Goal: Task Accomplishment & Management: Manage account settings

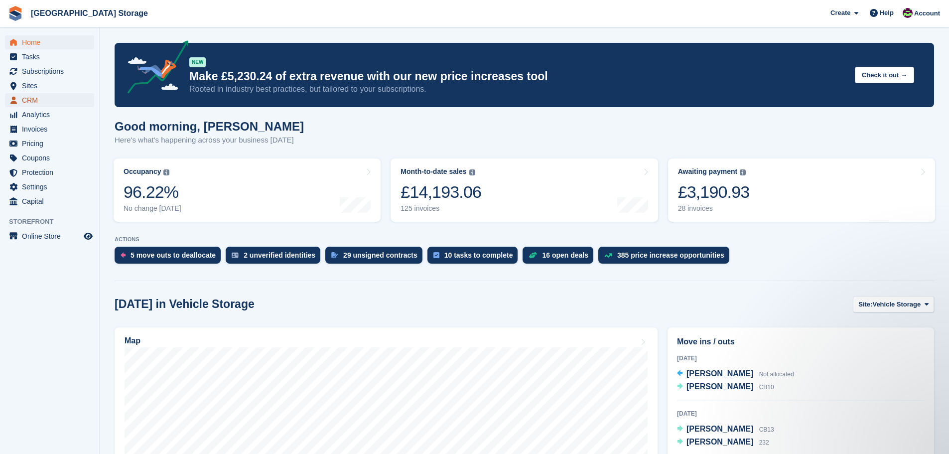
click at [37, 96] on span "CRM" at bounding box center [52, 100] width 60 height 14
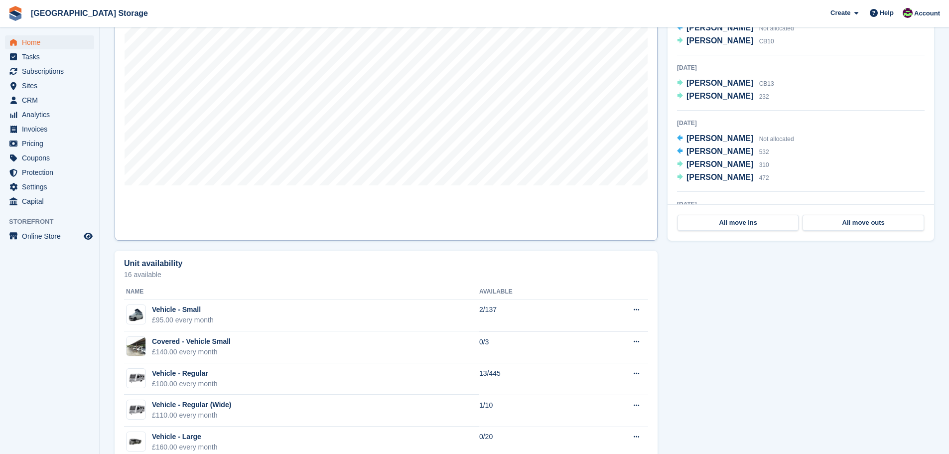
scroll to position [149, 0]
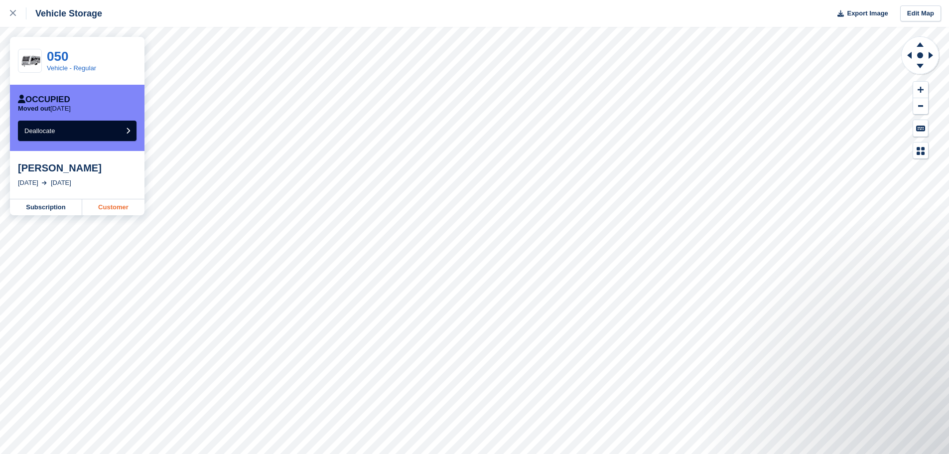
click at [116, 207] on link "Customer" at bounding box center [113, 207] width 62 height 16
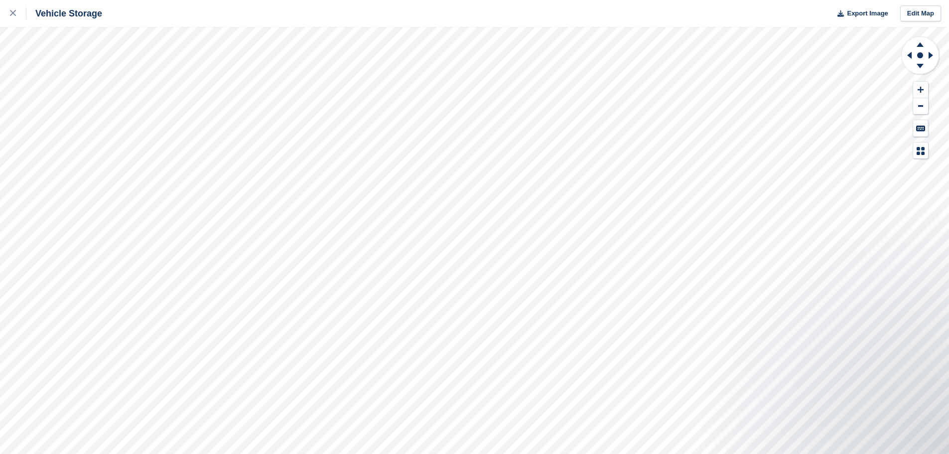
click at [639, 0] on html "Vehicle Storage Export Image Edit Map" at bounding box center [474, 227] width 949 height 454
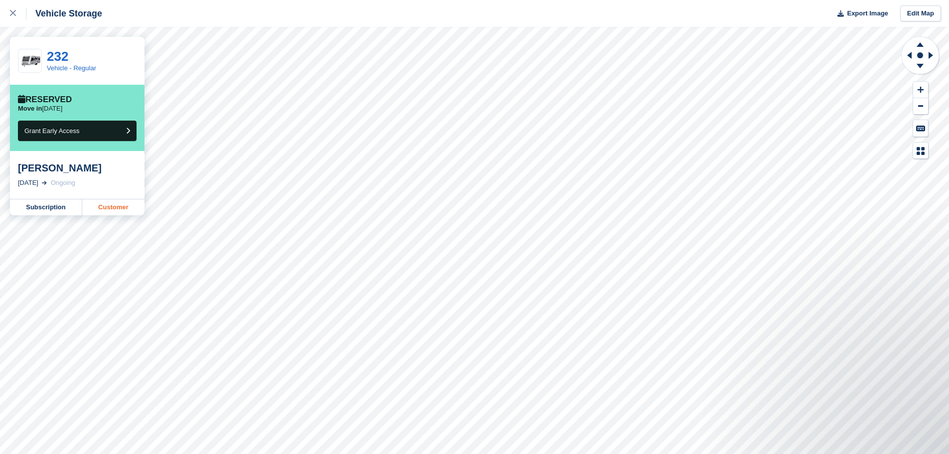
click at [114, 211] on link "Customer" at bounding box center [113, 207] width 62 height 16
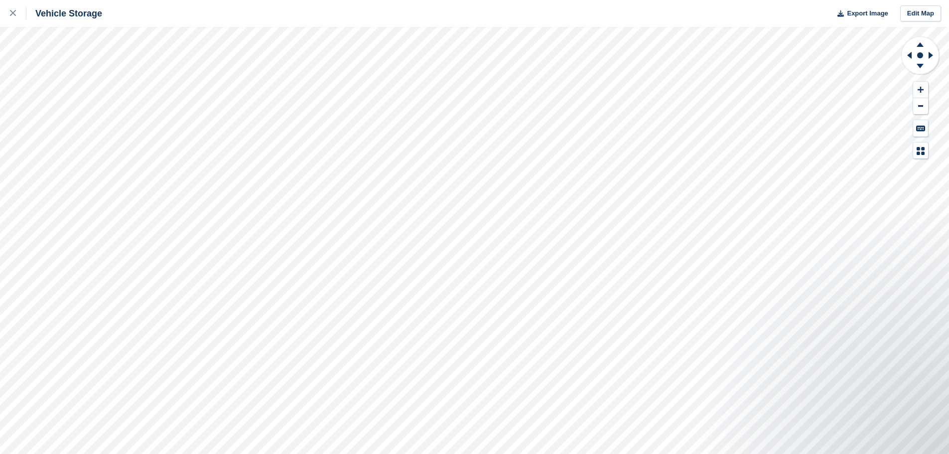
click at [638, 0] on html "Vehicle Storage Export Image Edit Map" at bounding box center [474, 227] width 949 height 454
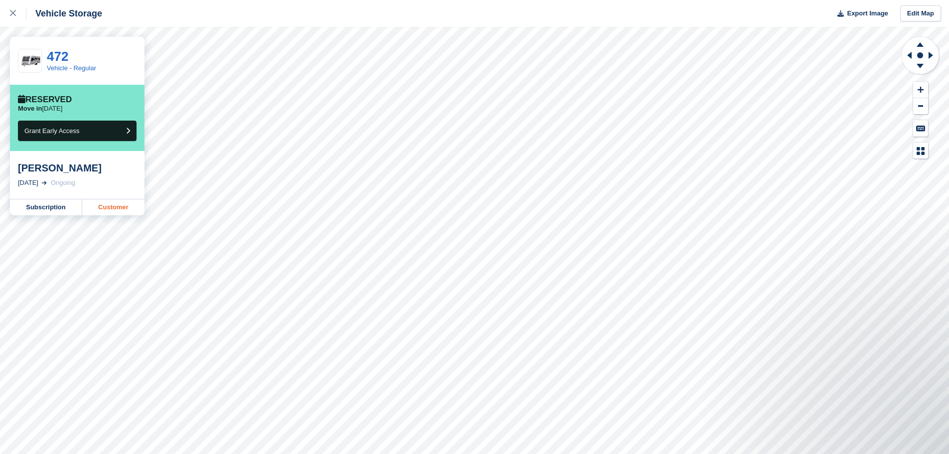
click at [118, 208] on link "Customer" at bounding box center [113, 207] width 62 height 16
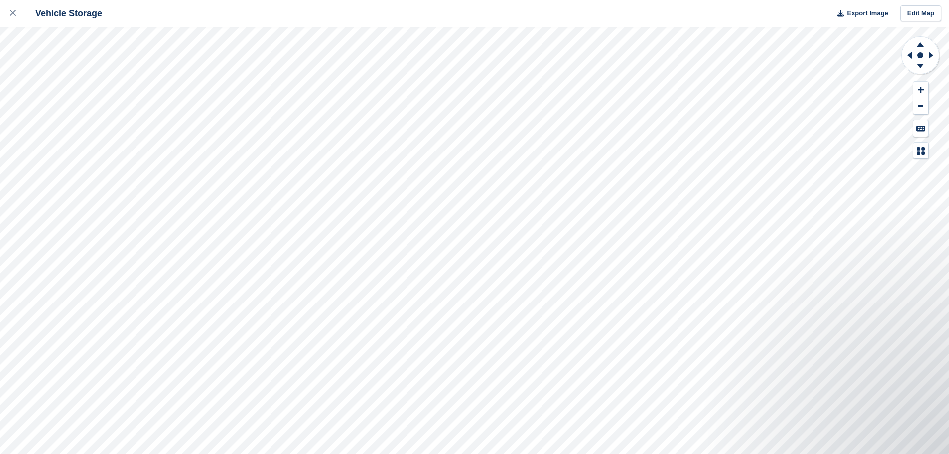
click at [893, 453] on html "Vehicle Storage Export Image Edit Map" at bounding box center [474, 227] width 949 height 454
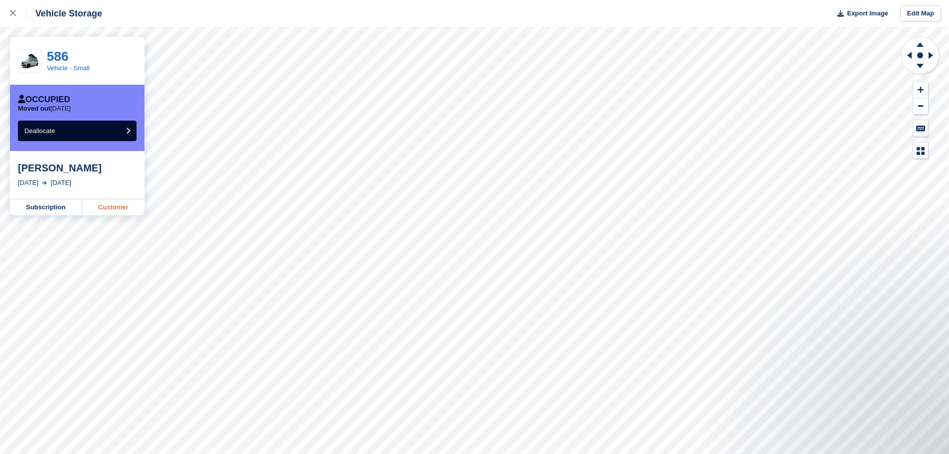
click at [115, 204] on link "Customer" at bounding box center [113, 207] width 62 height 16
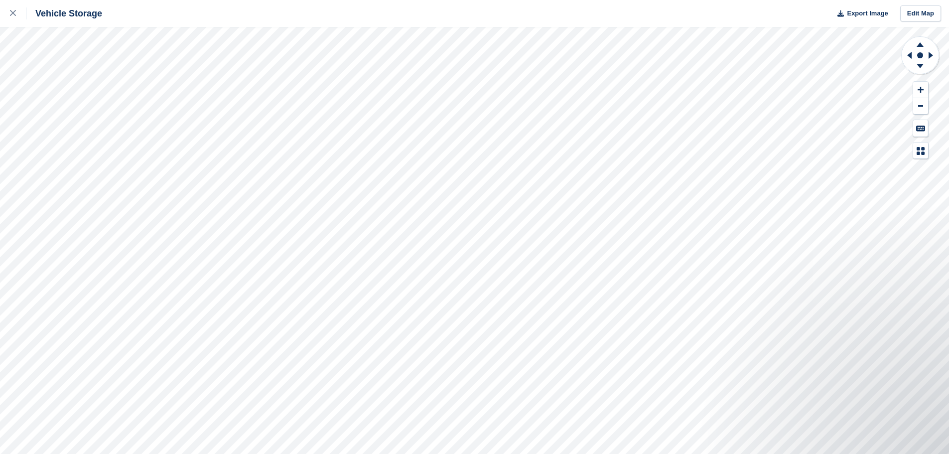
click at [751, 0] on html "Vehicle Storage Export Image Edit Map" at bounding box center [474, 227] width 949 height 454
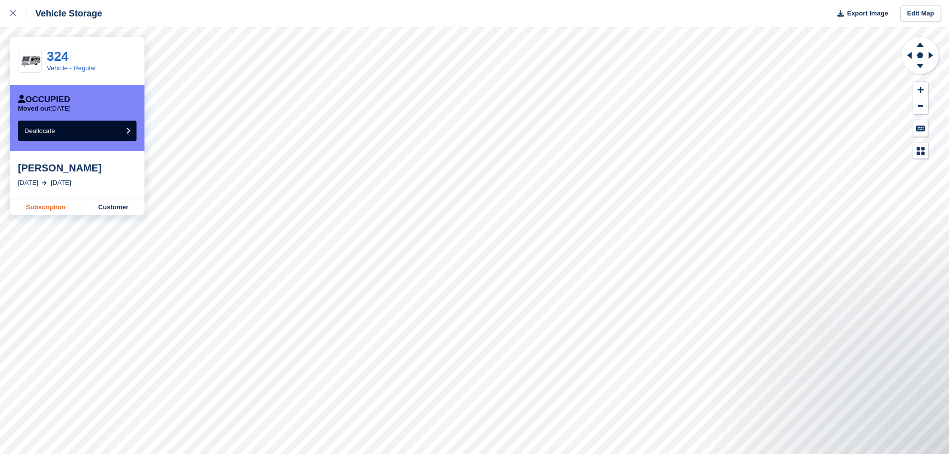
click at [51, 206] on link "Subscription" at bounding box center [46, 207] width 72 height 16
click at [45, 209] on link "Subscription" at bounding box center [46, 207] width 72 height 16
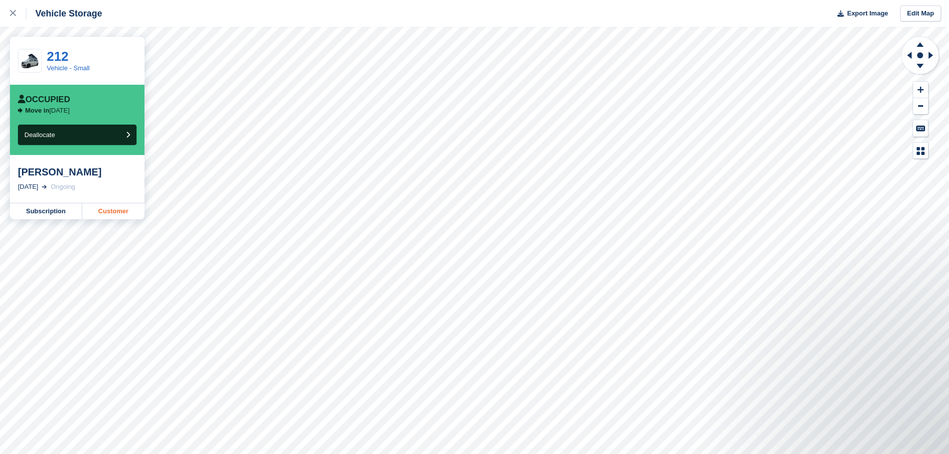
click at [114, 211] on link "Customer" at bounding box center [113, 211] width 62 height 16
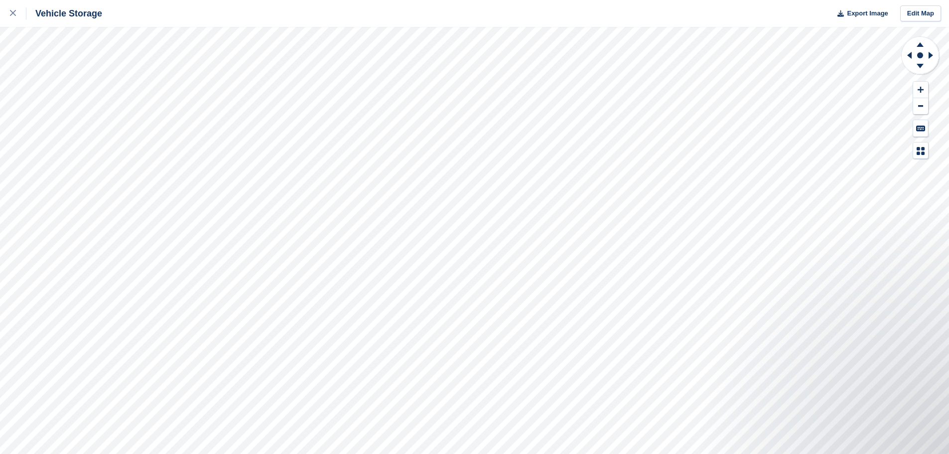
click at [617, 453] on html "Vehicle Storage Export Image Edit Map" at bounding box center [474, 227] width 949 height 454
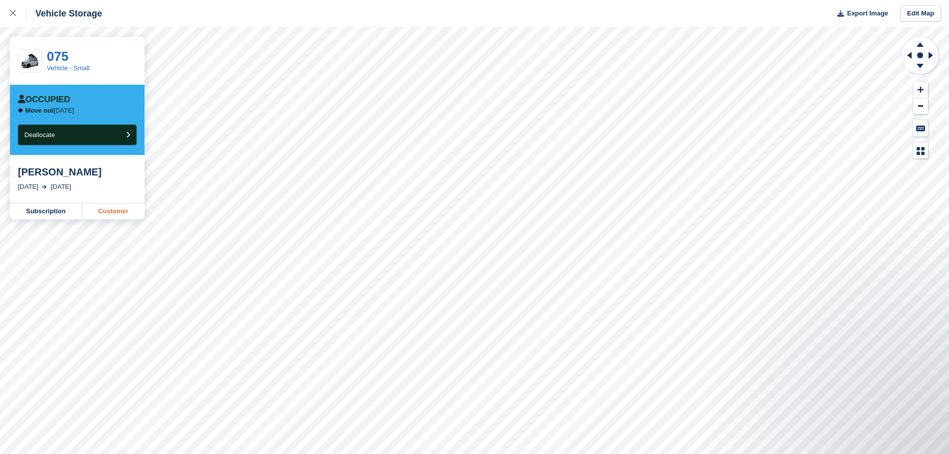
click at [122, 215] on link "Customer" at bounding box center [113, 211] width 62 height 16
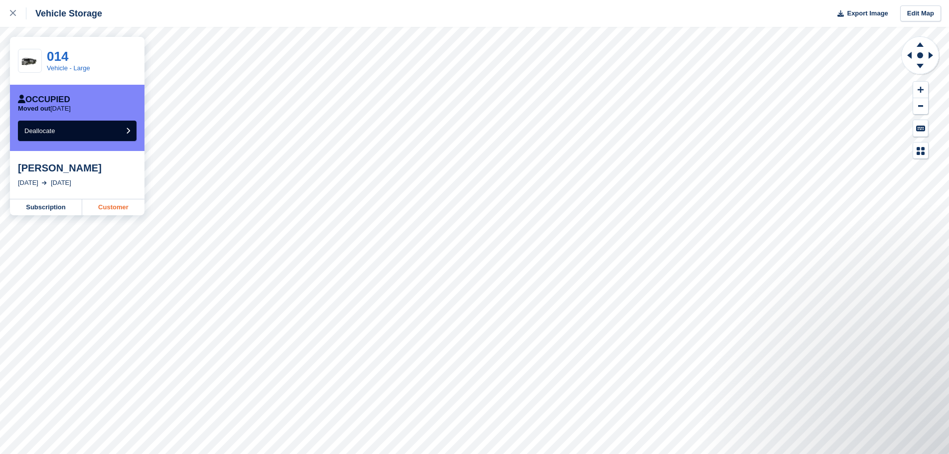
click at [117, 209] on link "Customer" at bounding box center [113, 207] width 62 height 16
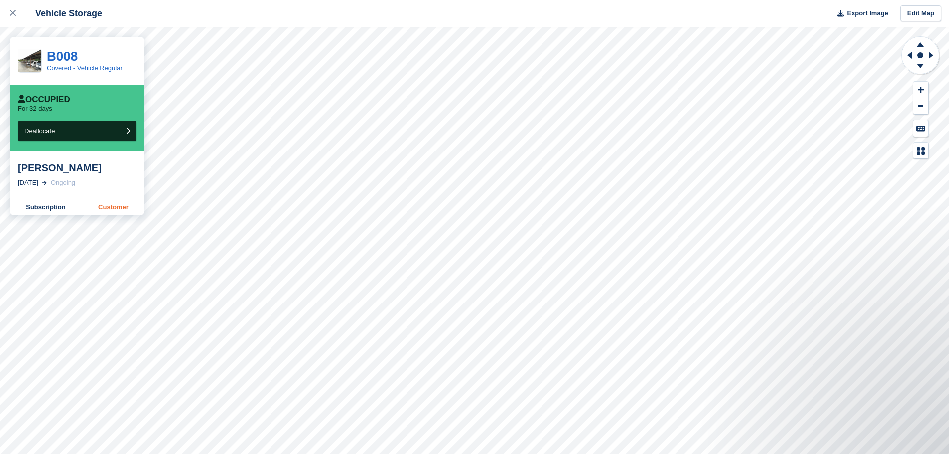
click at [104, 209] on link "Customer" at bounding box center [113, 207] width 62 height 16
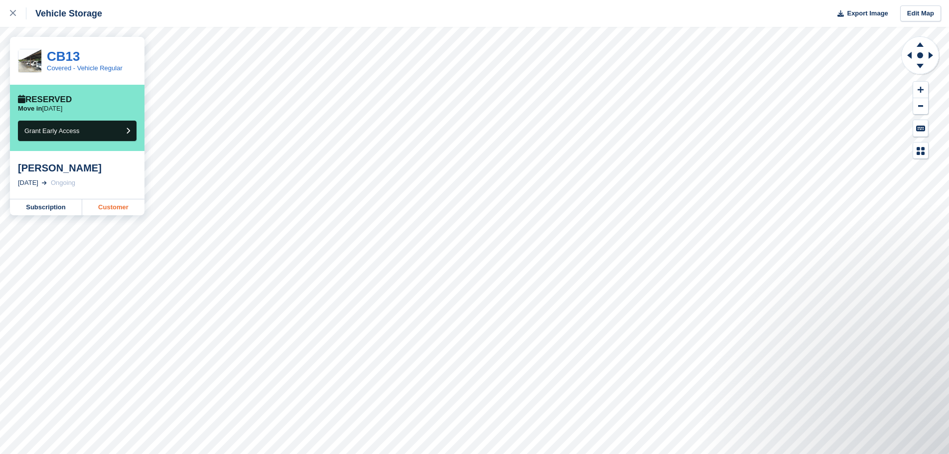
click at [106, 206] on link "Customer" at bounding box center [113, 207] width 62 height 16
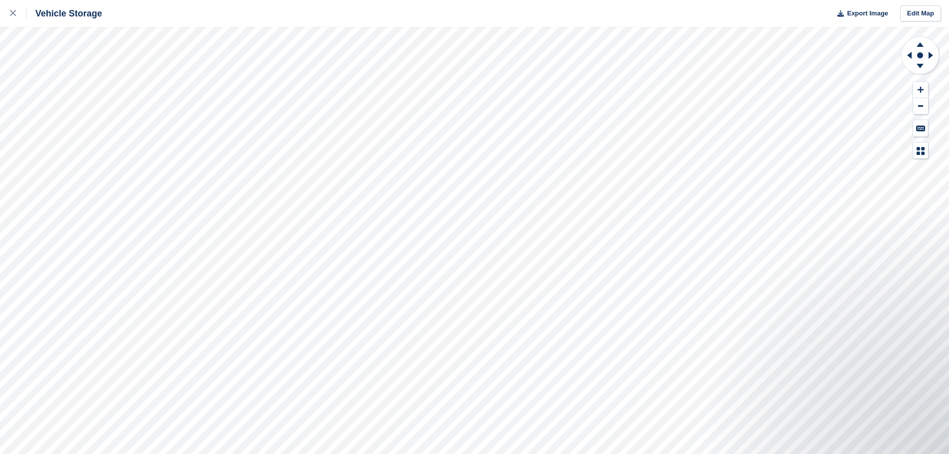
click at [592, 16] on div "Vehicle Storage Export Image Edit Map" at bounding box center [474, 227] width 949 height 454
click at [705, 2] on div "Vehicle Storage Export Image Edit Map" at bounding box center [474, 227] width 949 height 454
click at [734, 453] on html "Vehicle Storage Export Image Edit Map" at bounding box center [474, 227] width 949 height 454
click at [766, 453] on html "Vehicle Storage Export Image Edit Map" at bounding box center [474, 227] width 949 height 454
click at [719, 453] on html "Vehicle Storage Export Image Edit Map" at bounding box center [474, 227] width 949 height 454
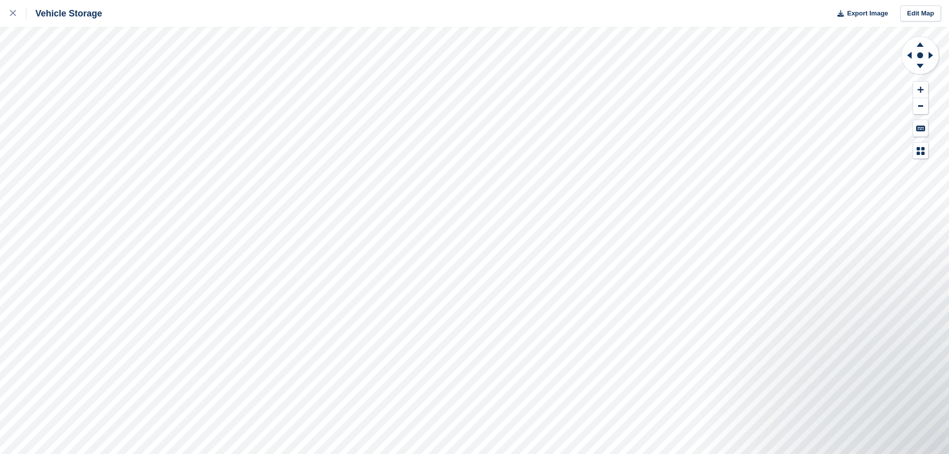
click at [412, 453] on html "Vehicle Storage Export Image Edit Map" at bounding box center [474, 227] width 949 height 454
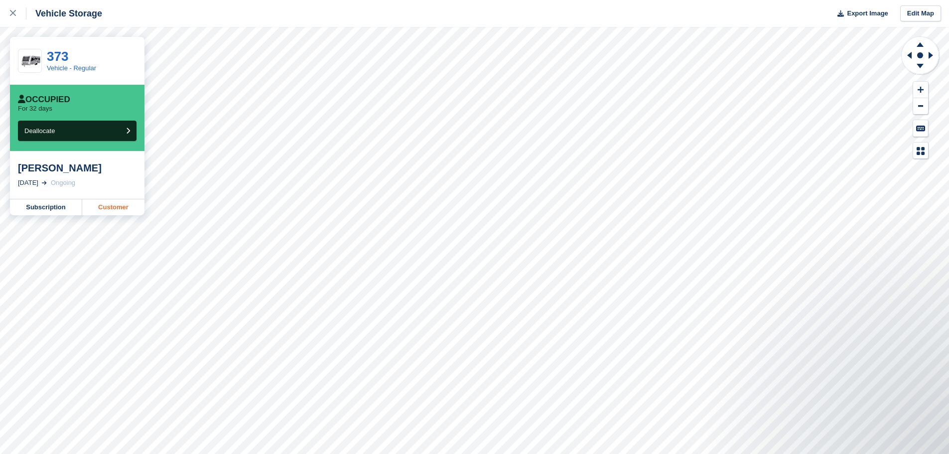
click at [116, 208] on link "Customer" at bounding box center [113, 207] width 62 height 16
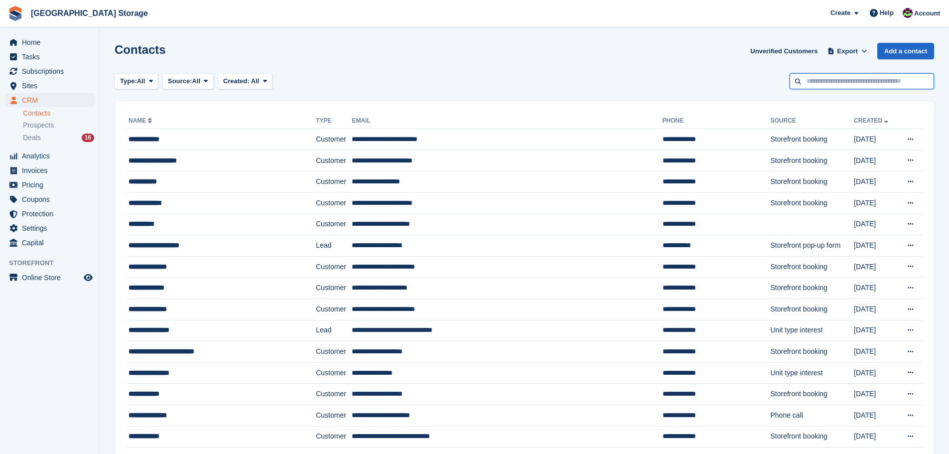
drag, startPoint x: 853, startPoint y: 81, endPoint x: 890, endPoint y: 67, distance: 39.4
click at [854, 81] on input "text" at bounding box center [862, 81] width 145 height 16
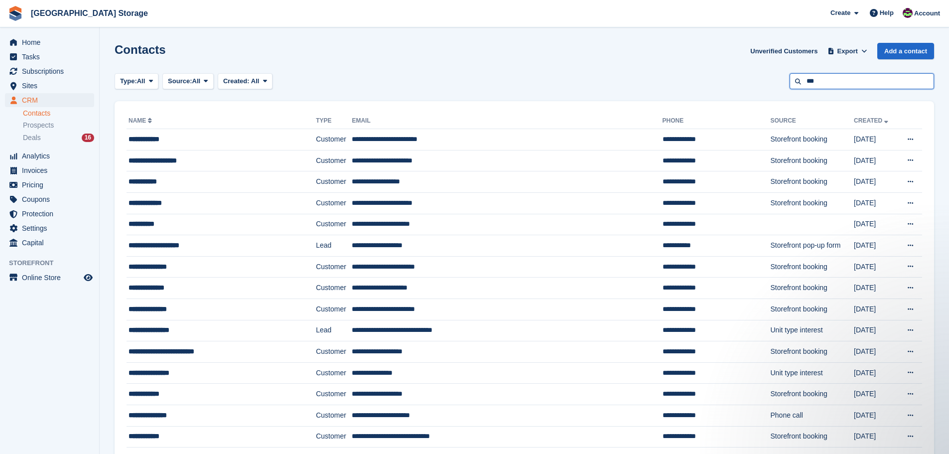
type input "***"
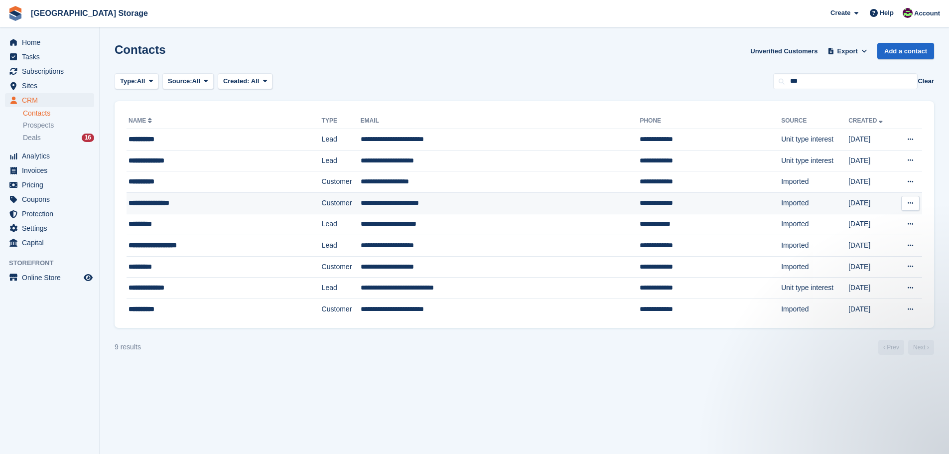
click at [207, 200] on div "**********" at bounding box center [204, 203] width 150 height 10
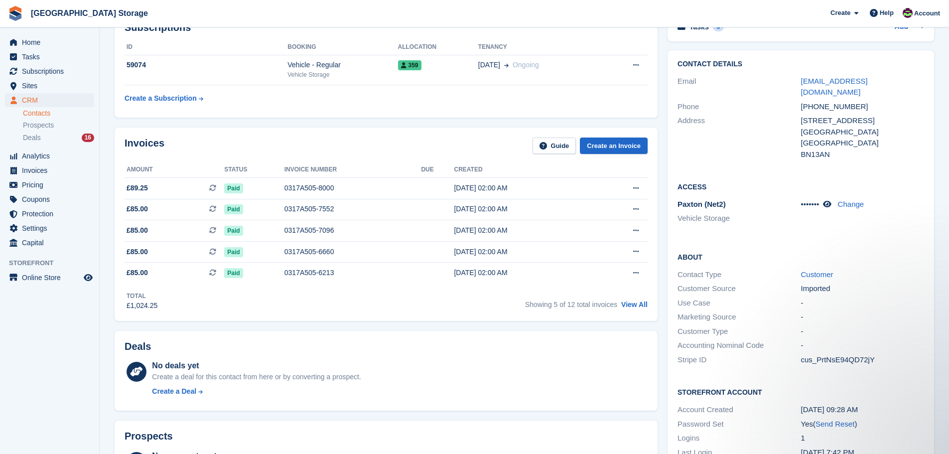
scroll to position [50, 0]
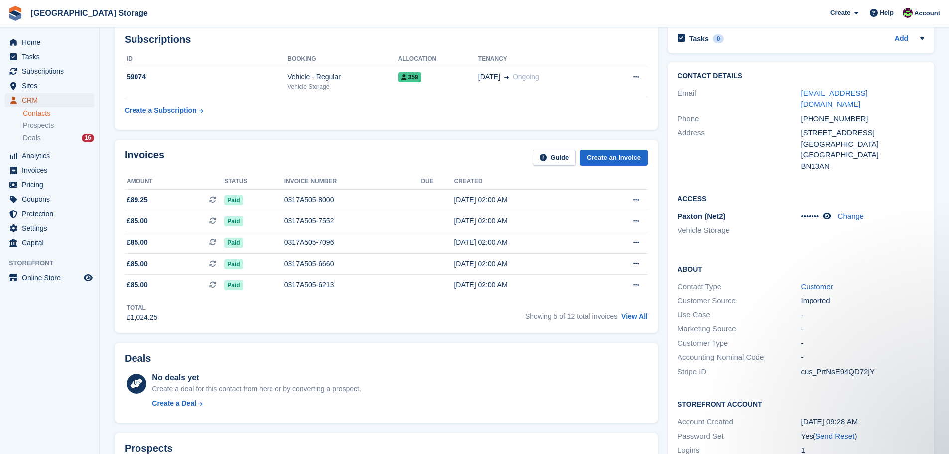
drag, startPoint x: 51, startPoint y: 98, endPoint x: 13, endPoint y: 108, distance: 39.6
click at [51, 98] on span "CRM" at bounding box center [52, 100] width 60 height 14
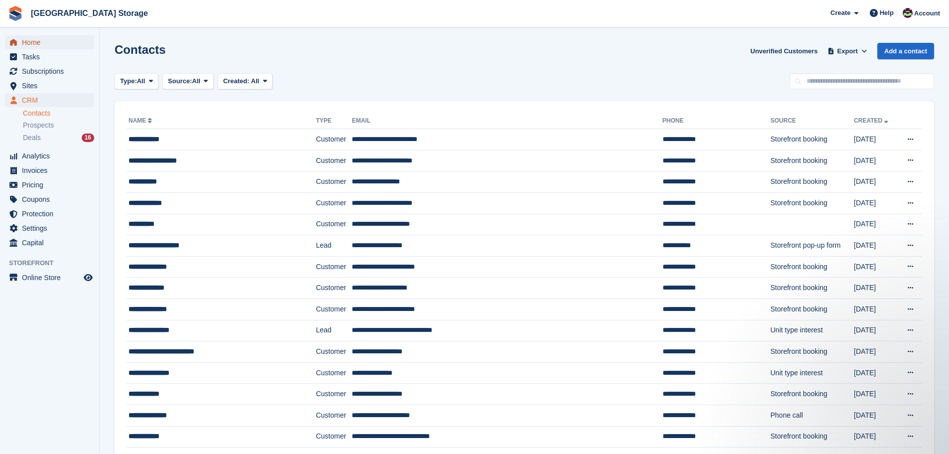
drag, startPoint x: 44, startPoint y: 40, endPoint x: 53, endPoint y: 39, distance: 9.5
click at [44, 40] on span "Home" at bounding box center [52, 42] width 60 height 14
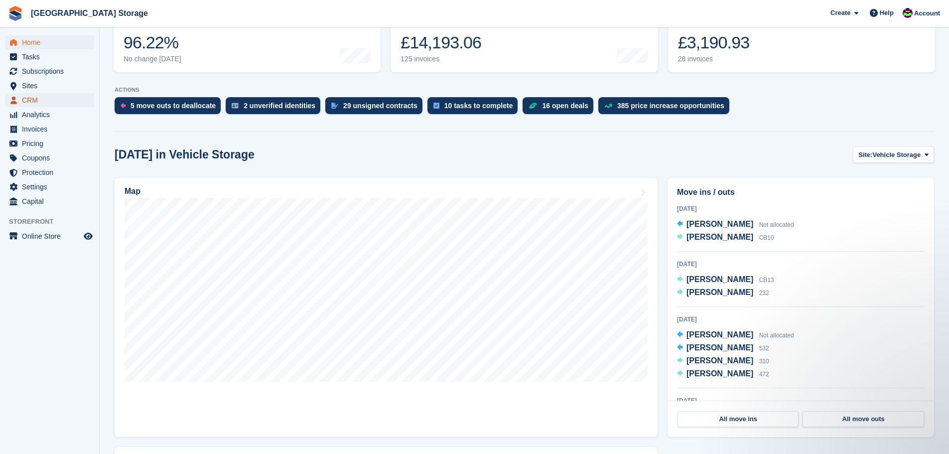
click at [33, 98] on span "CRM" at bounding box center [52, 100] width 60 height 14
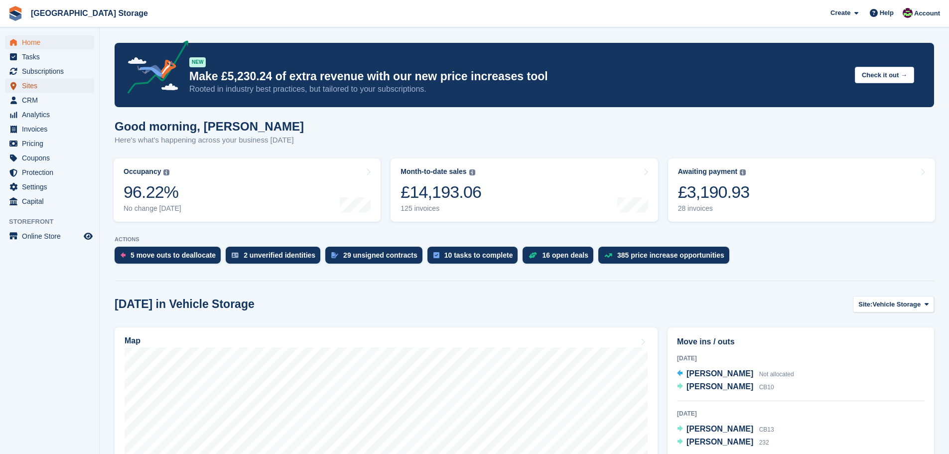
click at [32, 87] on span "Sites" at bounding box center [52, 86] width 60 height 14
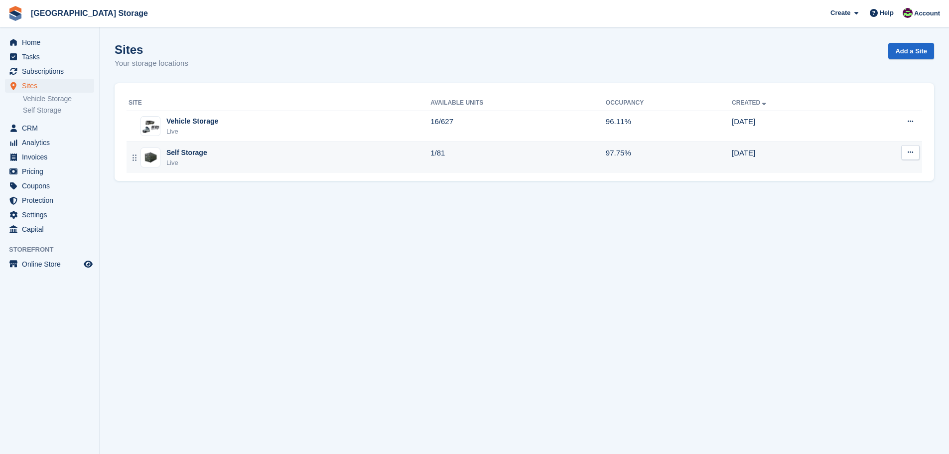
click at [174, 158] on div "Live" at bounding box center [186, 163] width 41 height 10
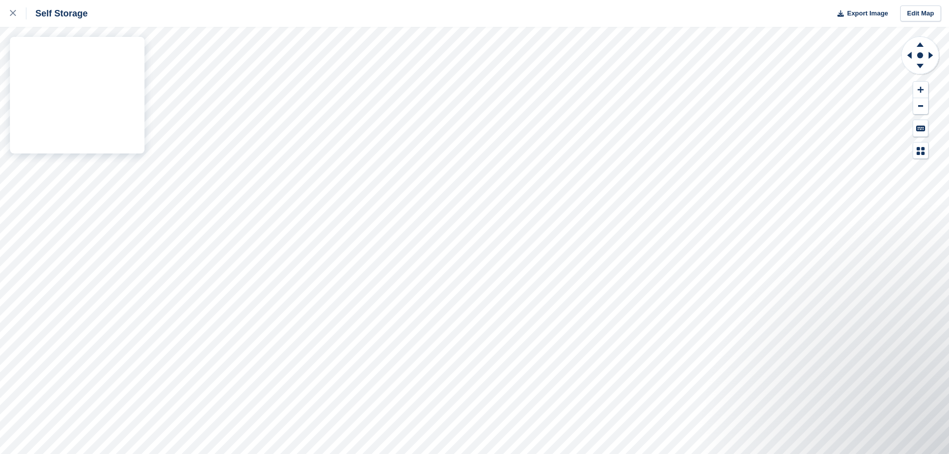
click at [136, 145] on div "Self Storage Export Image Edit Map" at bounding box center [474, 227] width 949 height 454
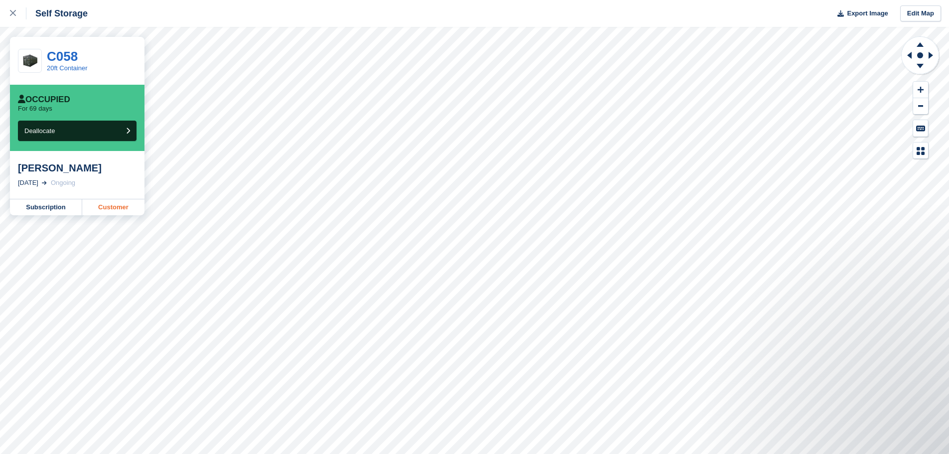
click at [114, 210] on link "Customer" at bounding box center [113, 207] width 62 height 16
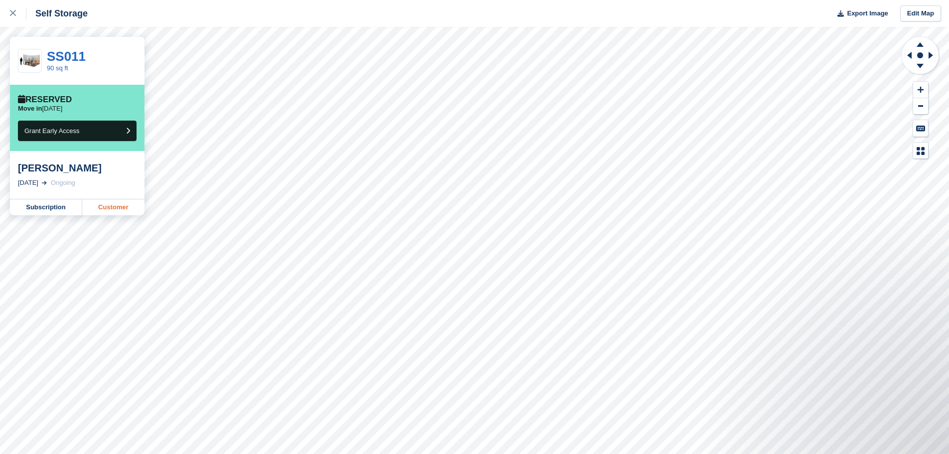
click at [112, 208] on link "Customer" at bounding box center [113, 207] width 62 height 16
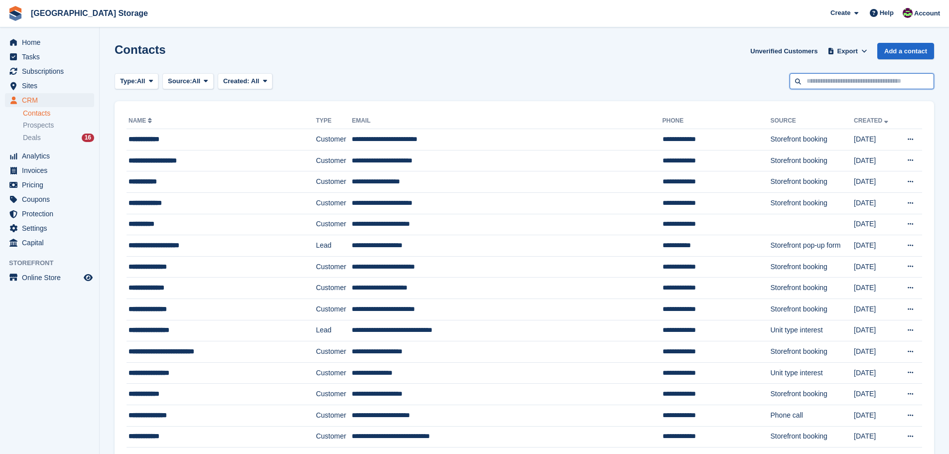
click at [915, 81] on input "text" at bounding box center [862, 81] width 145 height 16
type input "****"
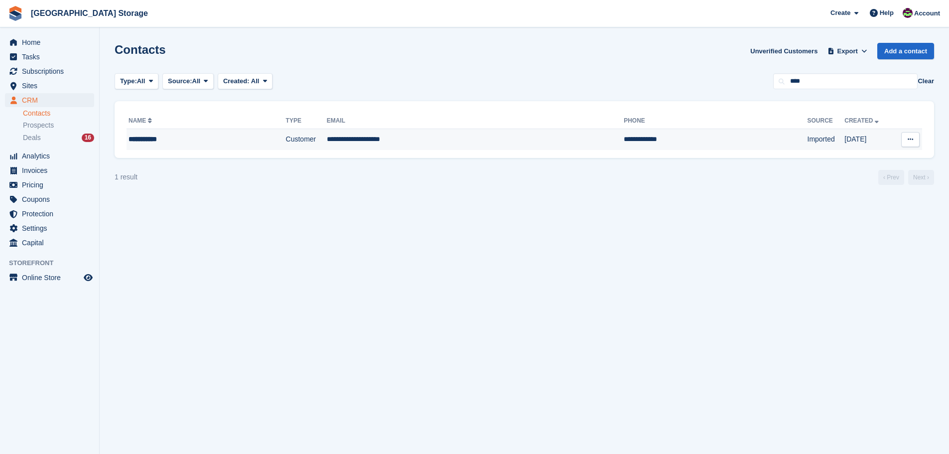
click at [426, 138] on td "**********" at bounding box center [475, 139] width 297 height 21
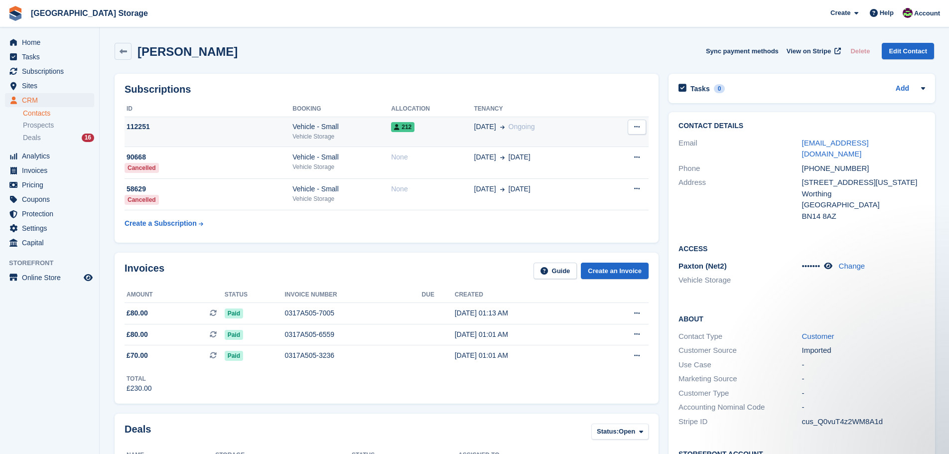
click at [362, 131] on div "Vehicle - Small" at bounding box center [341, 127] width 99 height 10
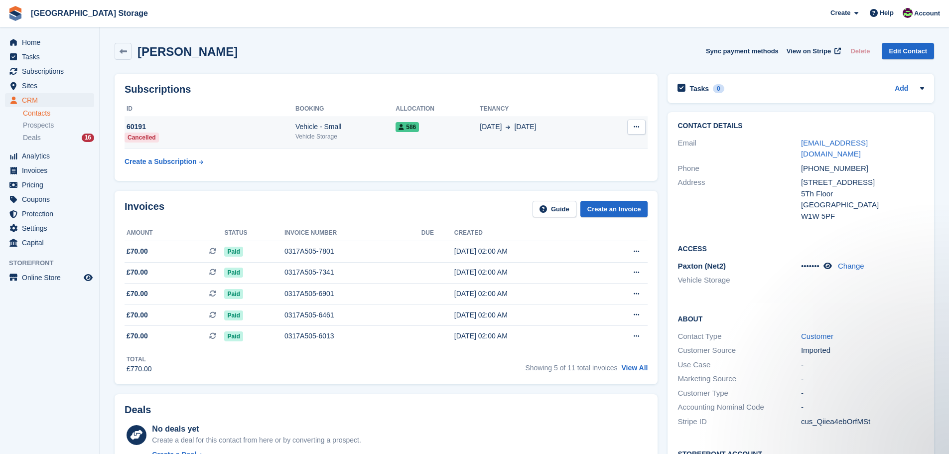
click at [638, 126] on icon at bounding box center [636, 127] width 5 height 6
click at [433, 129] on div "586" at bounding box center [438, 127] width 84 height 10
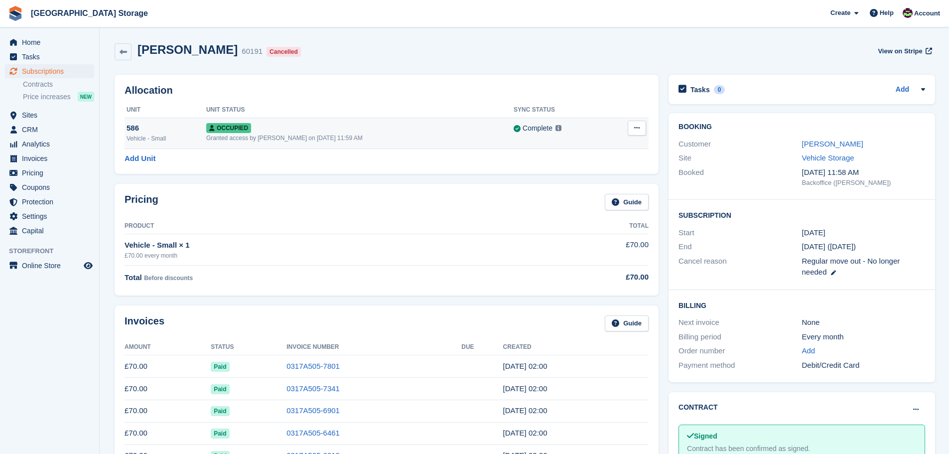
click at [634, 126] on icon at bounding box center [636, 128] width 5 height 6
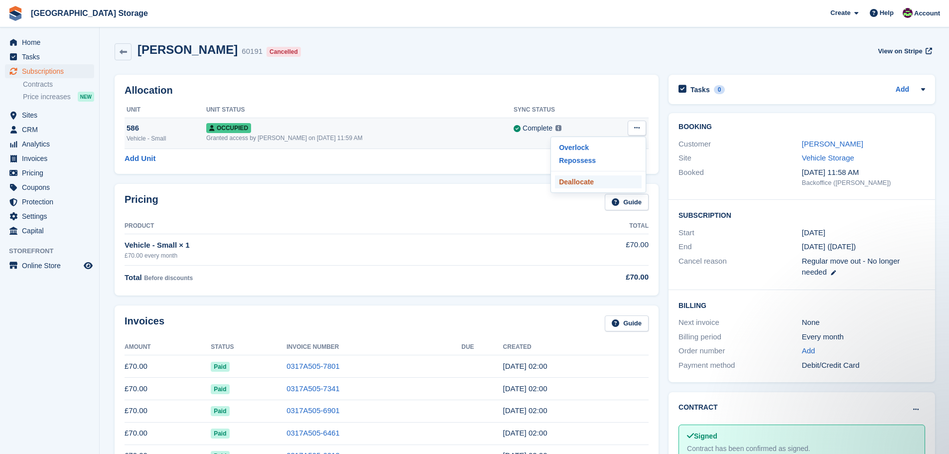
click at [573, 183] on p "Deallocate" at bounding box center [598, 181] width 87 height 13
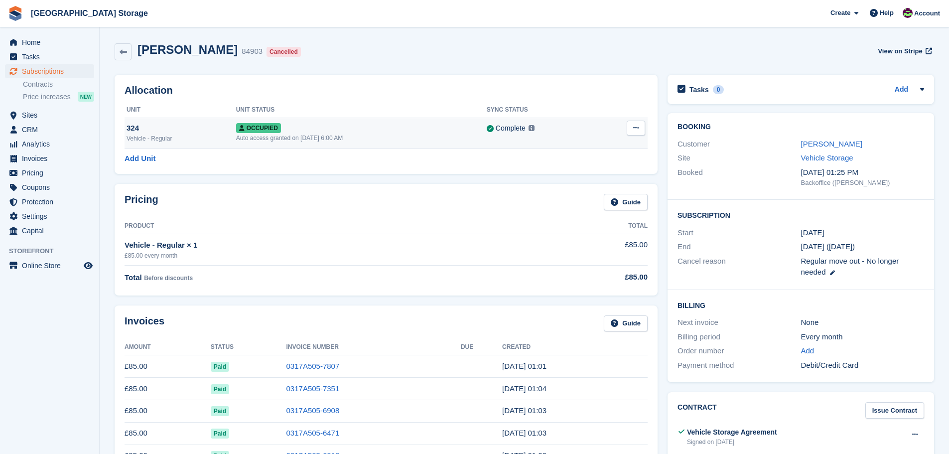
click at [636, 126] on icon at bounding box center [635, 128] width 5 height 6
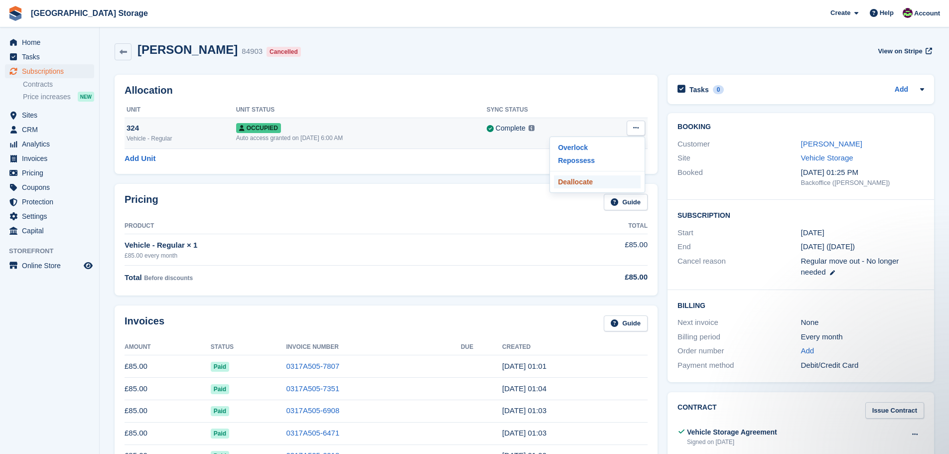
click at [587, 182] on p "Deallocate" at bounding box center [597, 181] width 87 height 13
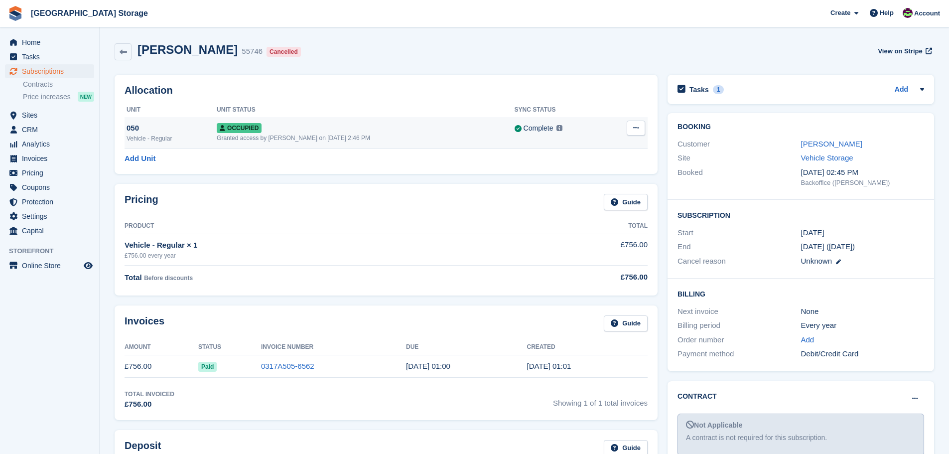
click at [636, 127] on icon at bounding box center [635, 128] width 5 height 6
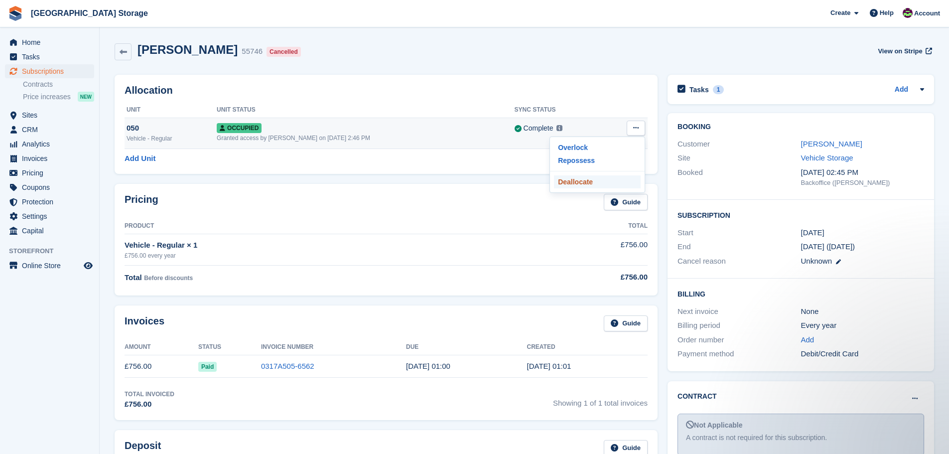
click at [571, 180] on p "Deallocate" at bounding box center [597, 181] width 87 height 13
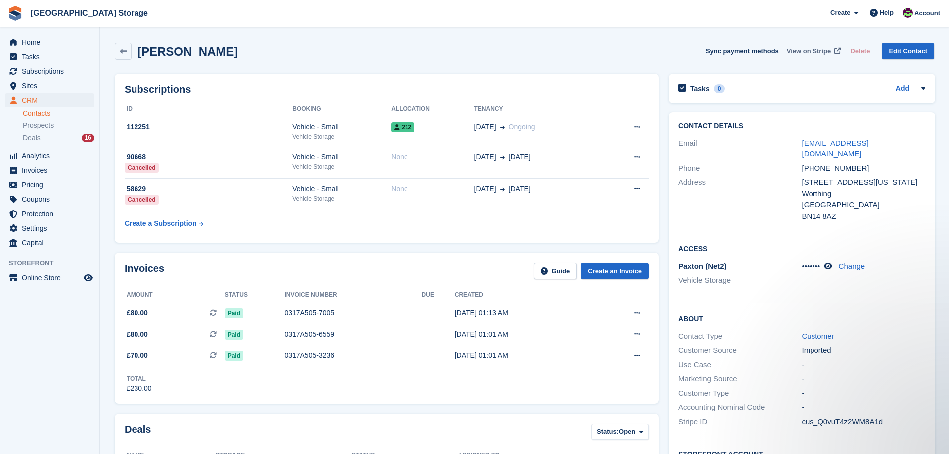
click at [820, 51] on span "View on Stripe" at bounding box center [809, 51] width 44 height 10
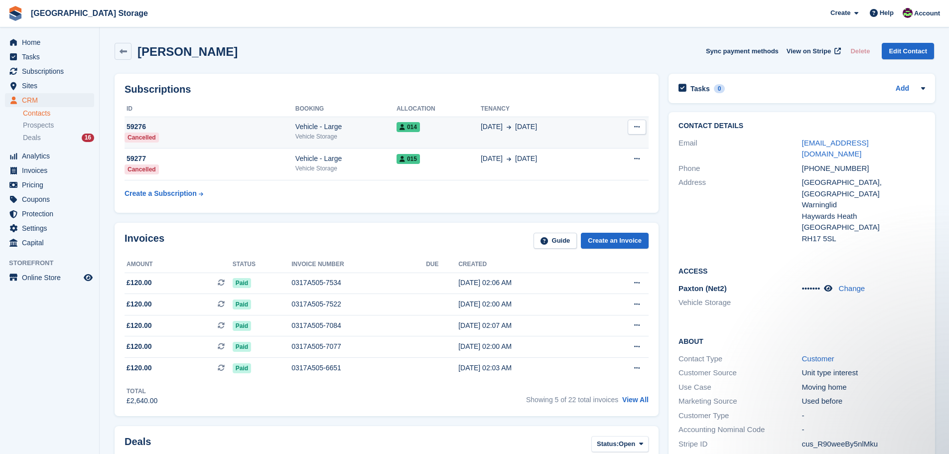
click at [371, 133] on div "Vehicle Storage" at bounding box center [345, 136] width 101 height 9
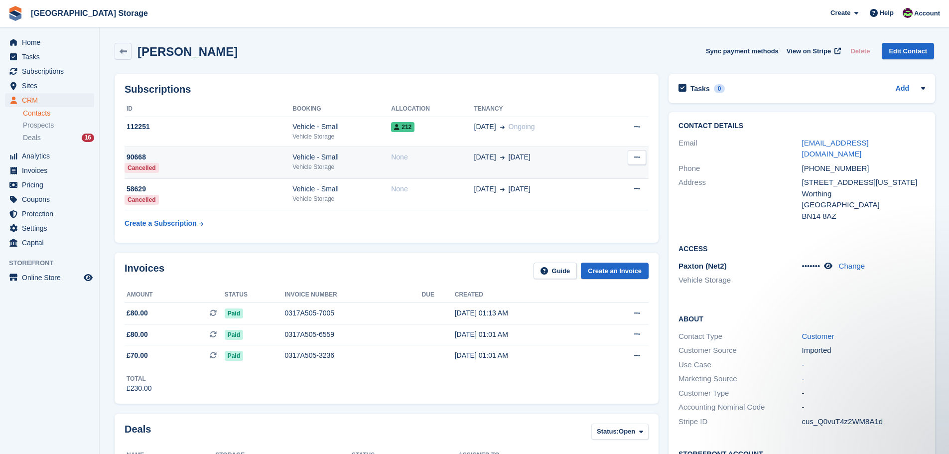
click at [434, 160] on div "None" at bounding box center [432, 157] width 83 height 10
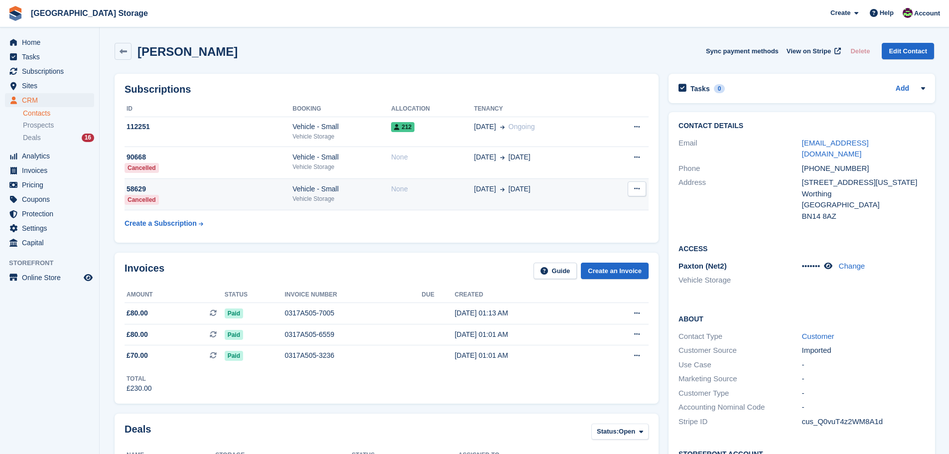
click at [346, 194] on div "Vehicle Storage" at bounding box center [341, 198] width 99 height 9
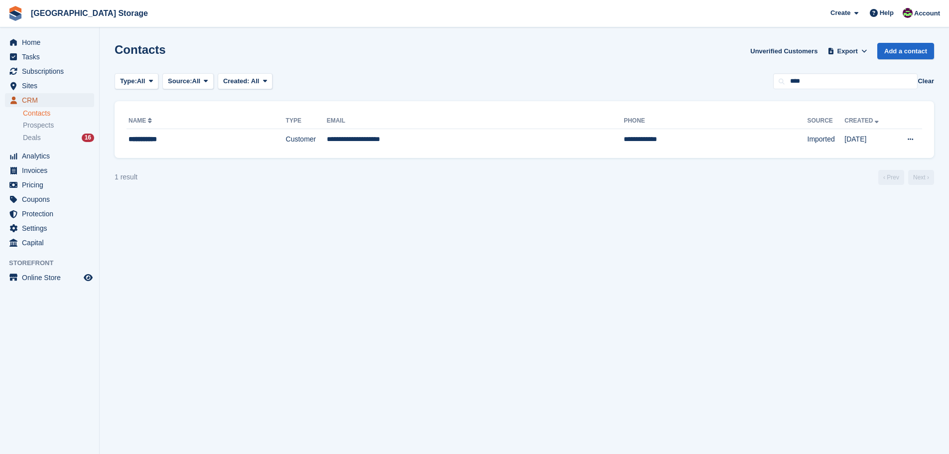
click at [36, 100] on span "CRM" at bounding box center [52, 100] width 60 height 14
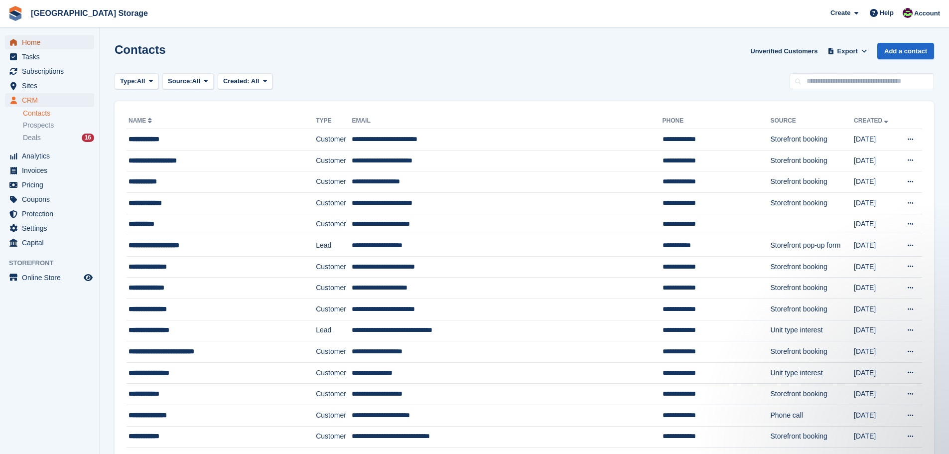
click at [37, 41] on span "Home" at bounding box center [52, 42] width 60 height 14
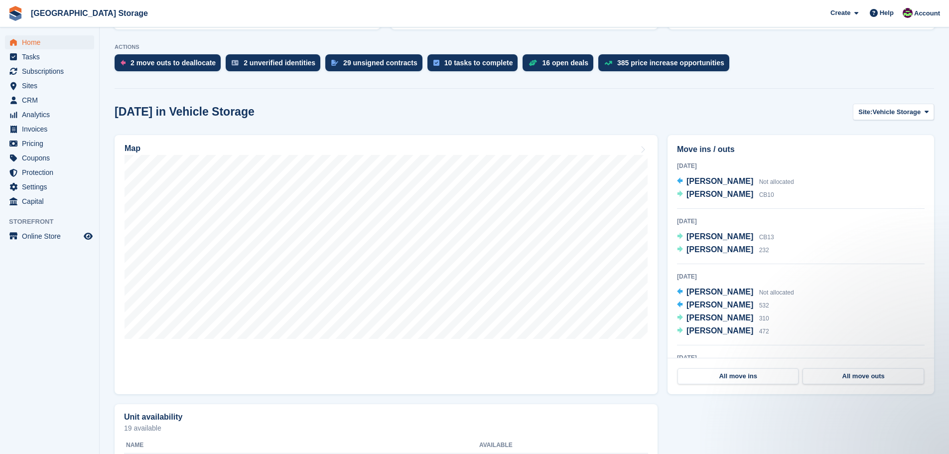
scroll to position [199, 0]
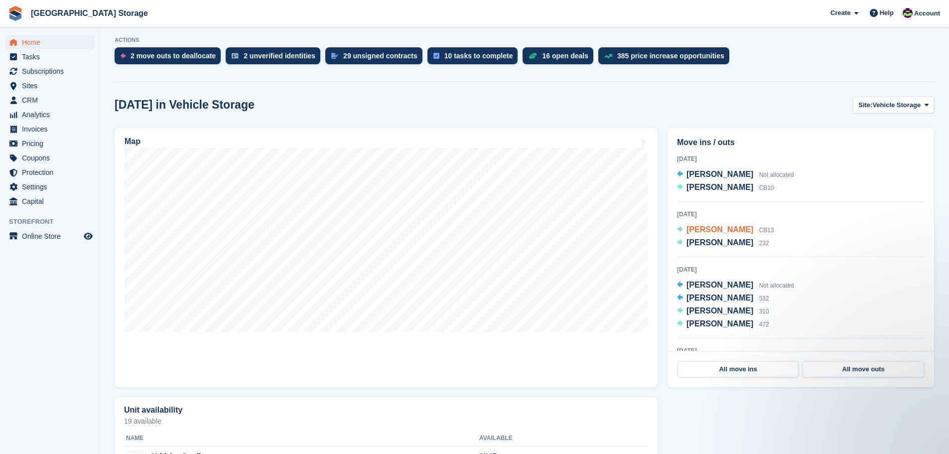
click at [736, 231] on span "[PERSON_NAME]" at bounding box center [720, 229] width 67 height 8
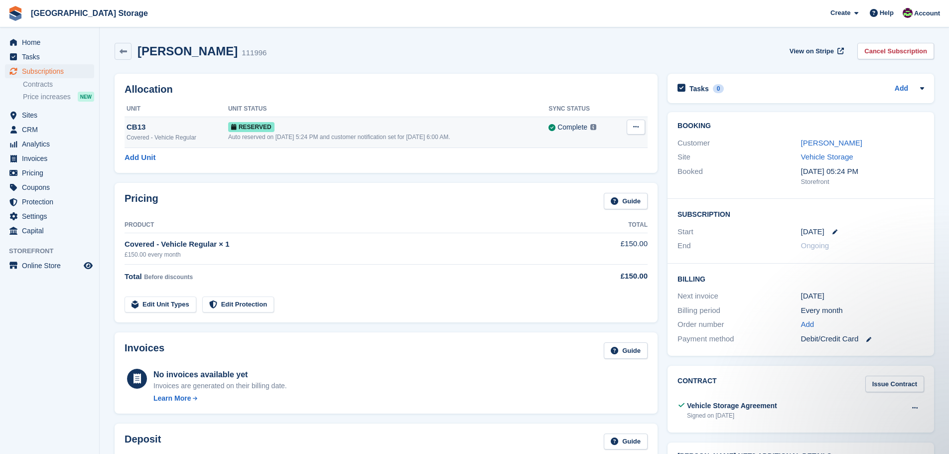
click at [432, 134] on div "Auto reserved on [DATE] 5:24 PM and customer notification set for [DATE] 6:00 A…" at bounding box center [388, 137] width 320 height 9
click at [494, 136] on div "Auto reserved on 2nd Oct, 5:24 PM and customer notification set for 8th Oct, 6:…" at bounding box center [388, 137] width 320 height 9
click at [33, 40] on span "Home" at bounding box center [52, 42] width 60 height 14
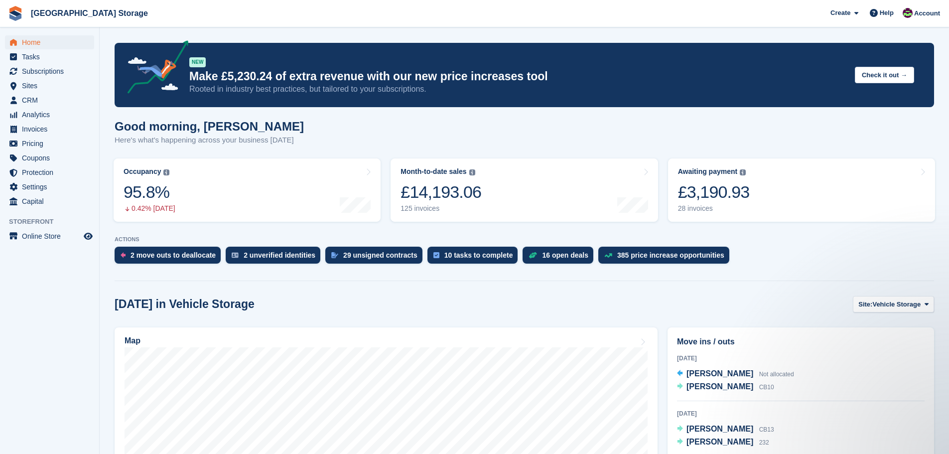
click at [336, 136] on div "Good morning, Gordy Here's what's happening across your business today" at bounding box center [525, 139] width 820 height 38
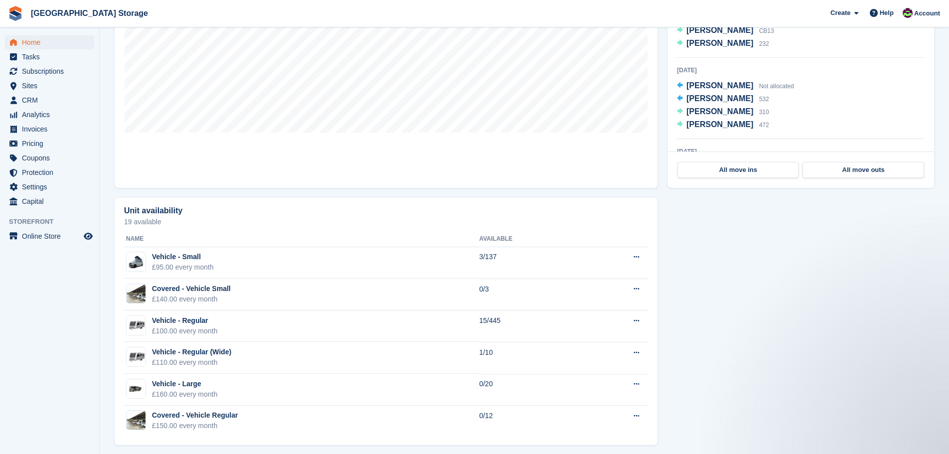
scroll to position [404, 0]
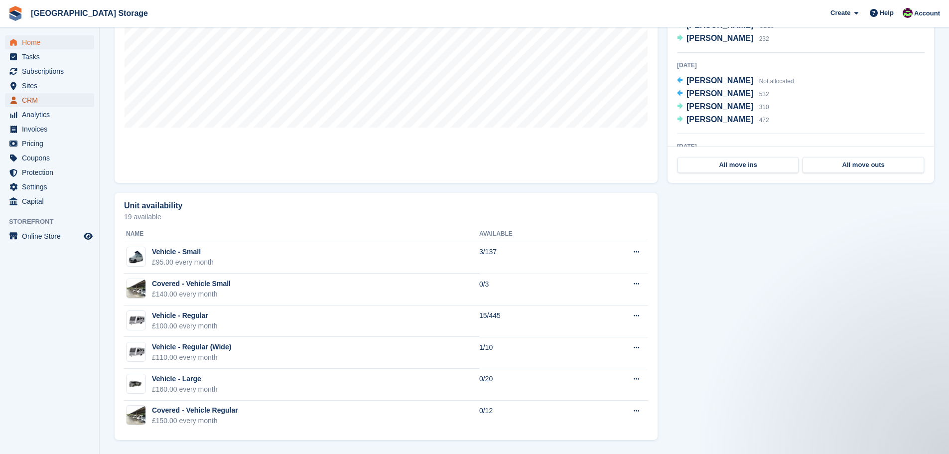
click at [35, 100] on span "CRM" at bounding box center [52, 100] width 60 height 14
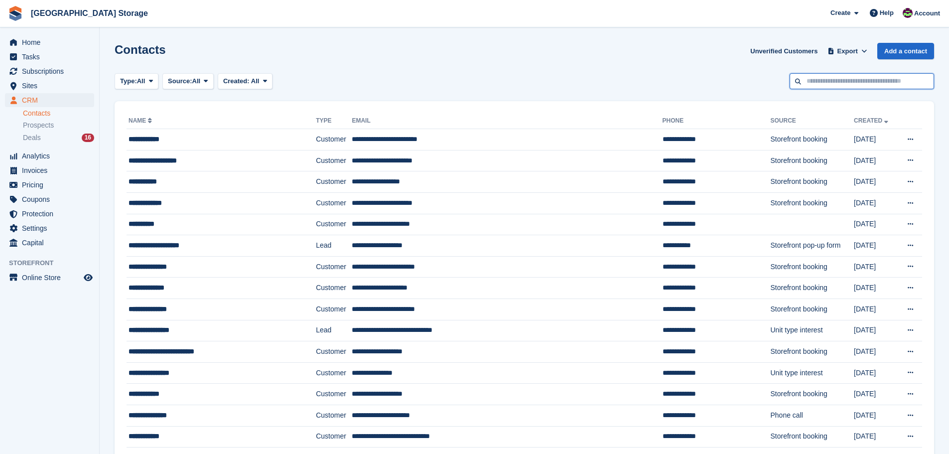
click at [839, 79] on input "text" at bounding box center [862, 81] width 145 height 16
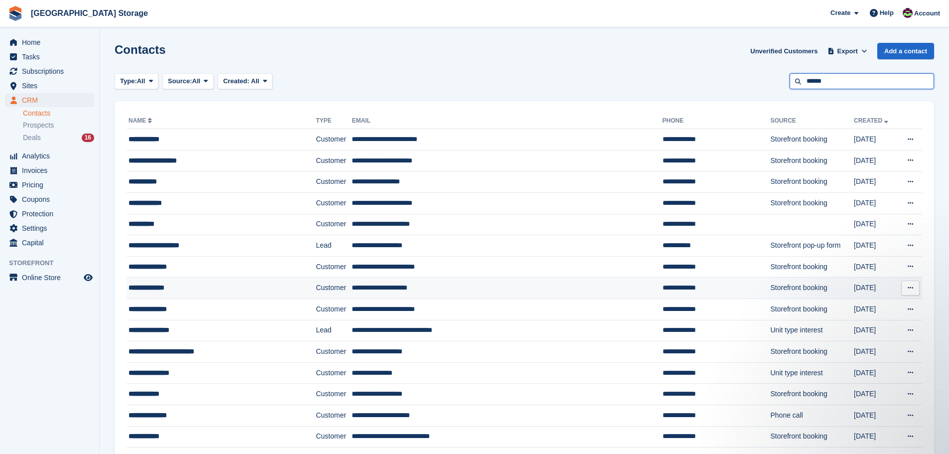
type input "******"
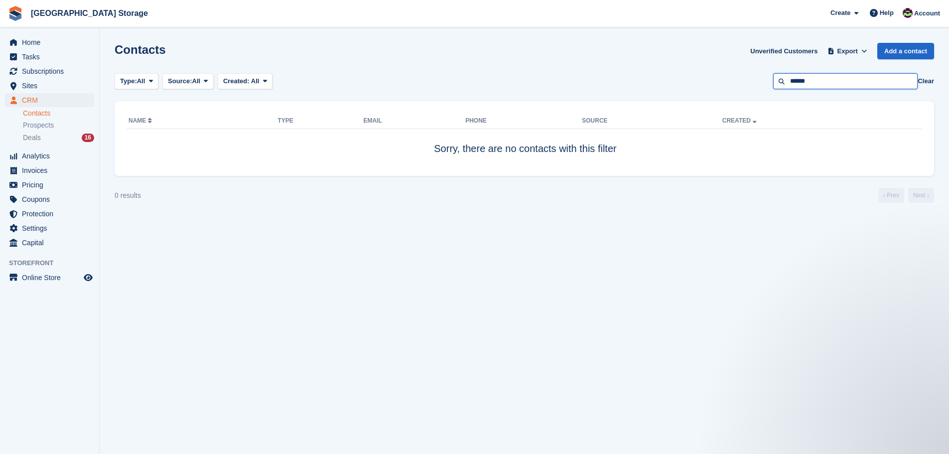
drag, startPoint x: 813, startPoint y: 82, endPoint x: 800, endPoint y: 77, distance: 14.3
click at [800, 77] on input "******" at bounding box center [845, 81] width 145 height 16
type input "***"
click at [942, 83] on section "Contacts Unverified Customers Export Export Contacts Export a CSV of all Contac…" at bounding box center [525, 227] width 850 height 454
click at [804, 78] on input "***" at bounding box center [845, 81] width 145 height 16
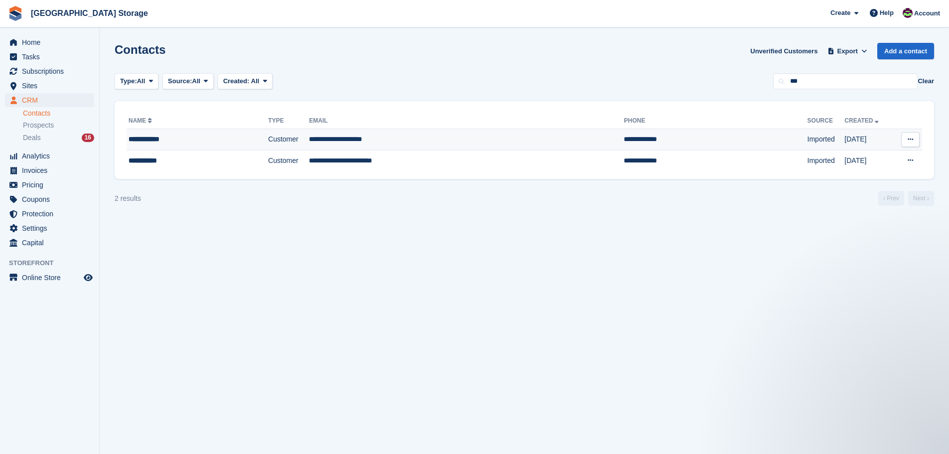
click at [231, 138] on div "**********" at bounding box center [180, 139] width 103 height 10
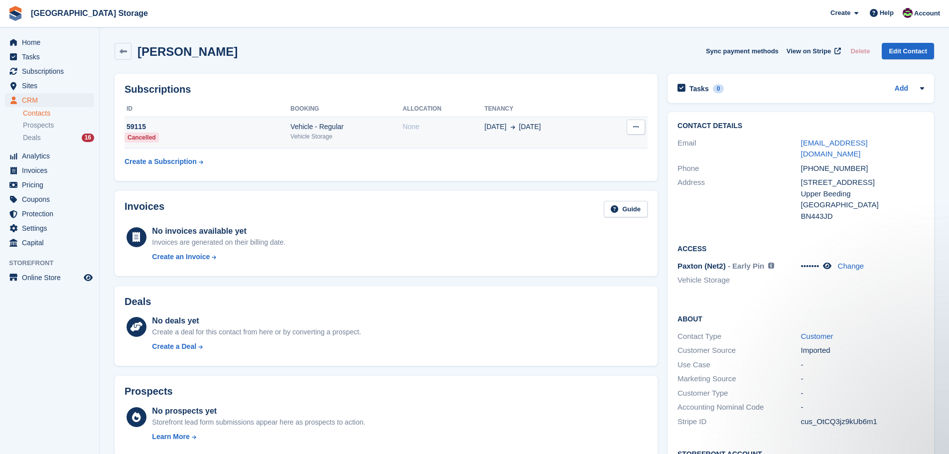
click at [222, 131] on div "59115" at bounding box center [208, 127] width 166 height 10
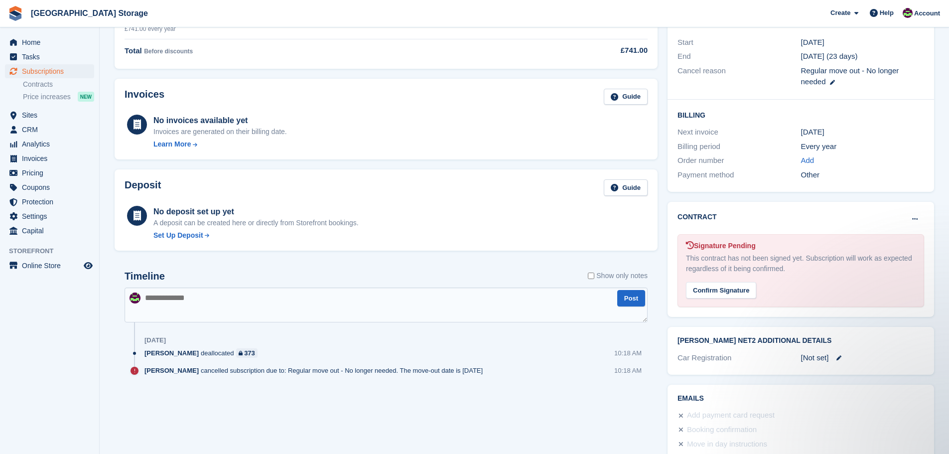
scroll to position [225, 0]
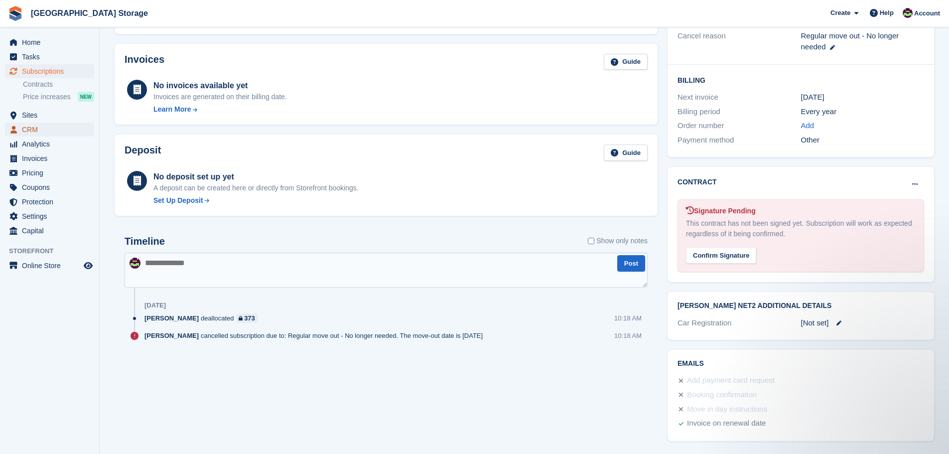
drag, startPoint x: 44, startPoint y: 133, endPoint x: 68, endPoint y: 133, distance: 24.4
click at [44, 133] on span "CRM" at bounding box center [52, 130] width 60 height 14
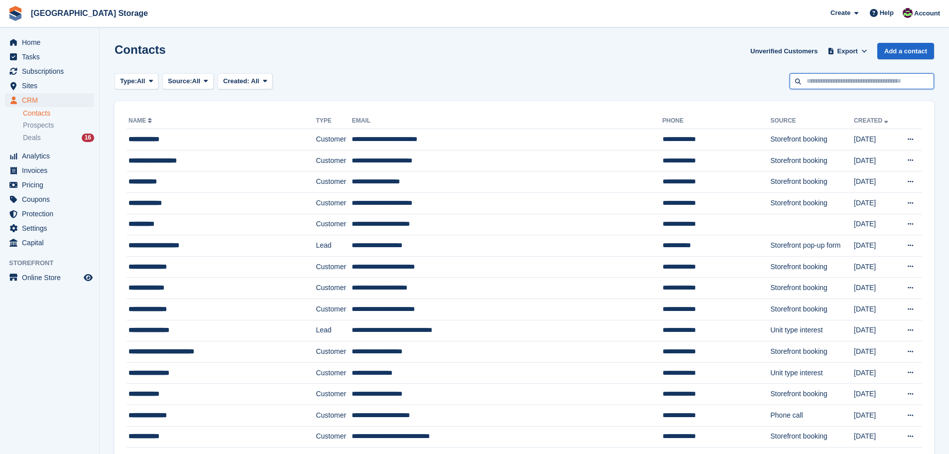
click at [849, 81] on input "text" at bounding box center [862, 81] width 145 height 16
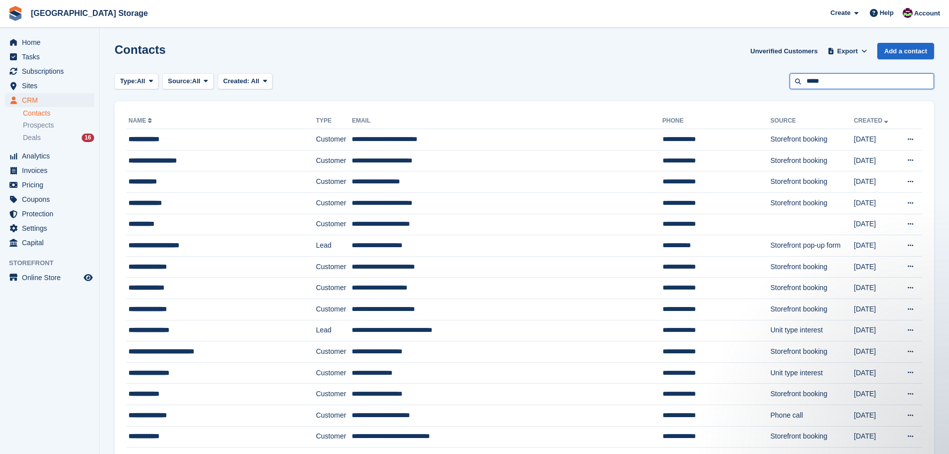
type input "*****"
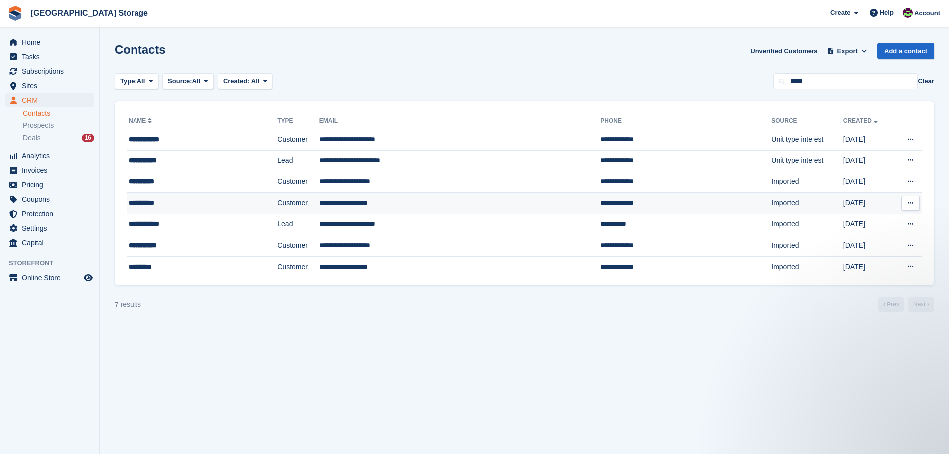
click at [198, 203] on div "**********" at bounding box center [183, 203] width 108 height 10
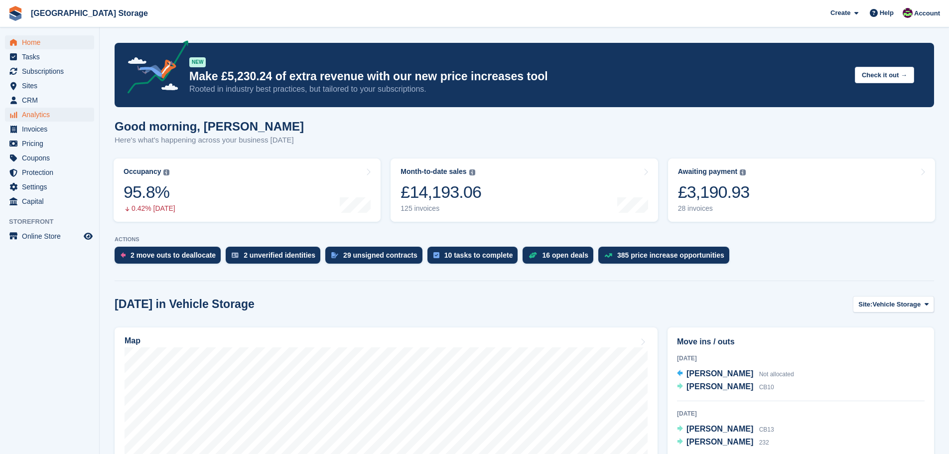
scroll to position [149, 0]
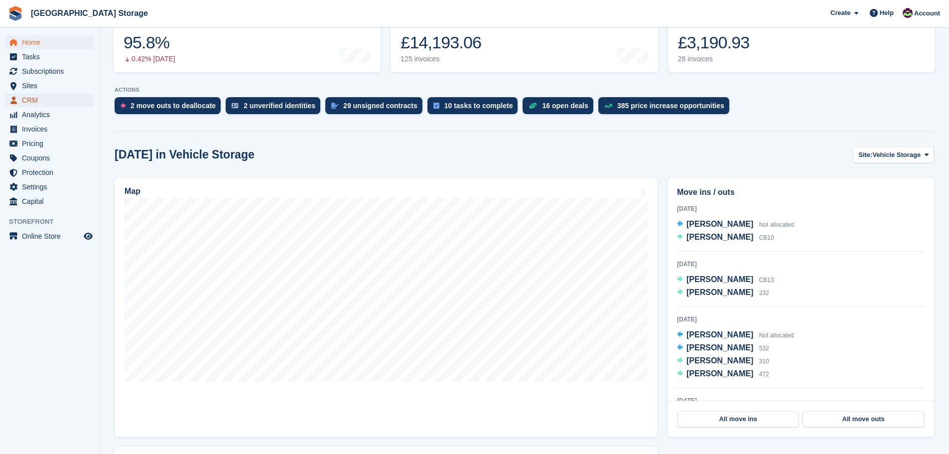
click at [44, 100] on span "CRM" at bounding box center [52, 100] width 60 height 14
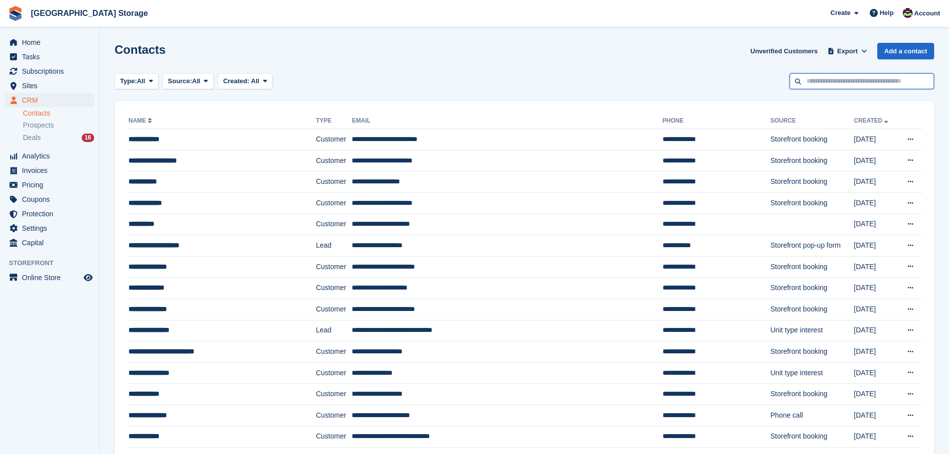
click at [860, 80] on input "text" at bounding box center [862, 81] width 145 height 16
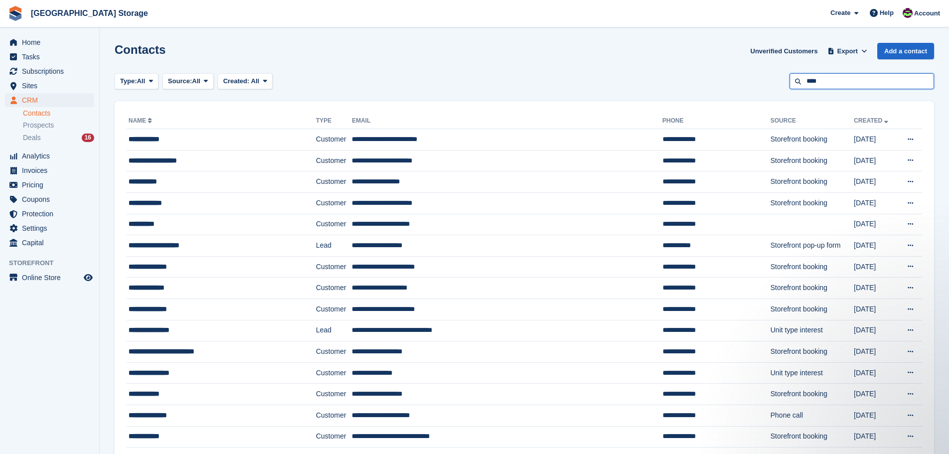
type input "****"
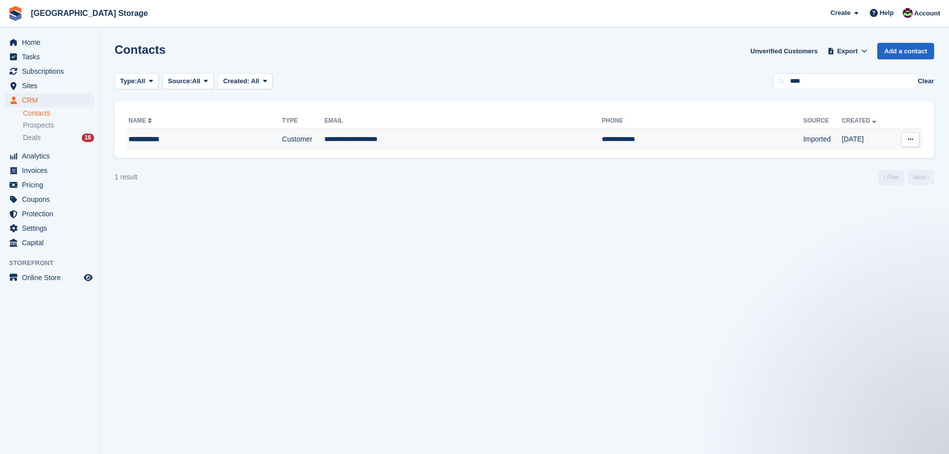
click at [447, 138] on td "**********" at bounding box center [463, 139] width 278 height 21
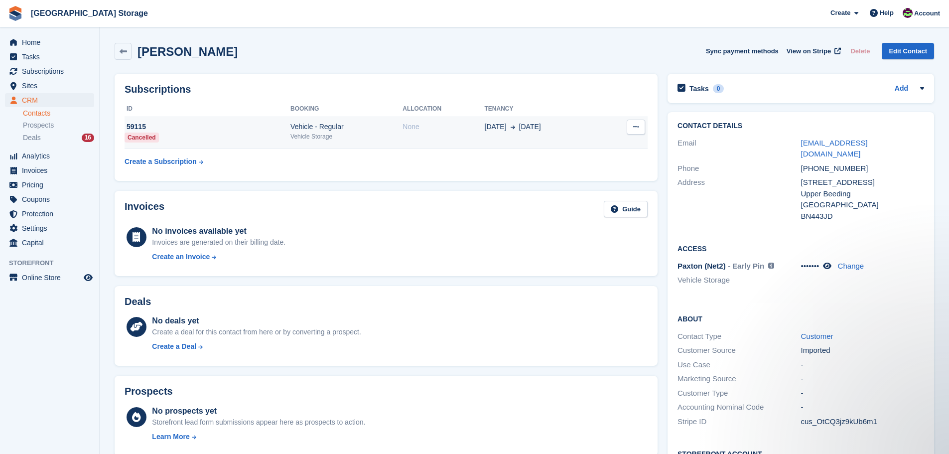
click at [638, 128] on icon at bounding box center [635, 127] width 5 height 6
click at [474, 184] on div "Subscriptions ID Booking Allocation Tenancy 59115 Cancelled Vehicle - Regular V…" at bounding box center [386, 127] width 553 height 117
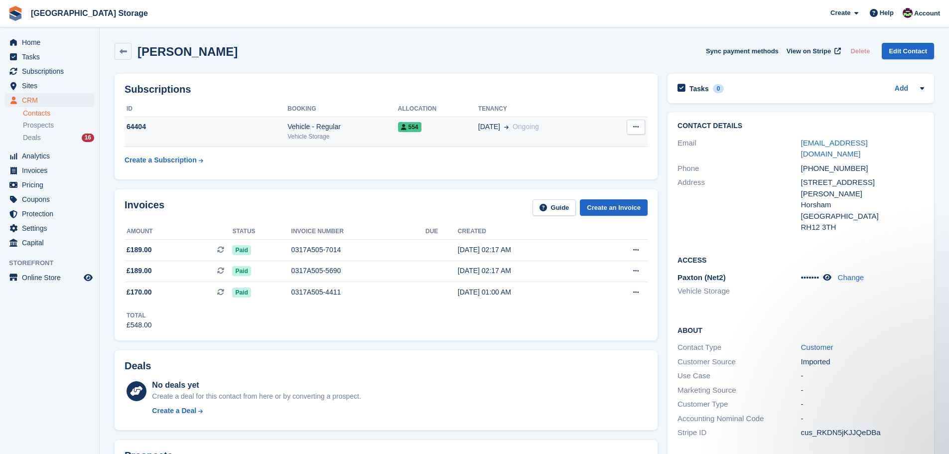
click at [571, 129] on div "01 Feb Ongoing" at bounding box center [541, 127] width 126 height 10
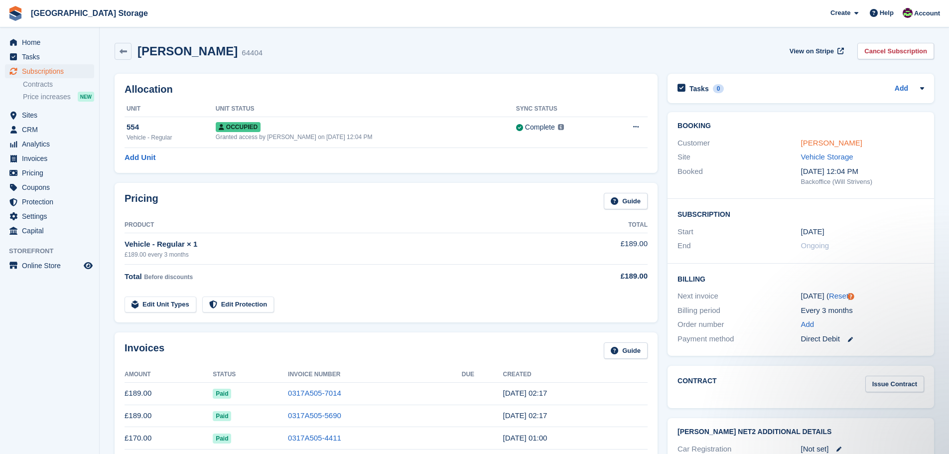
click at [824, 146] on link "[PERSON_NAME]" at bounding box center [831, 143] width 61 height 8
click at [895, 384] on link "Issue Contract" at bounding box center [895, 384] width 59 height 16
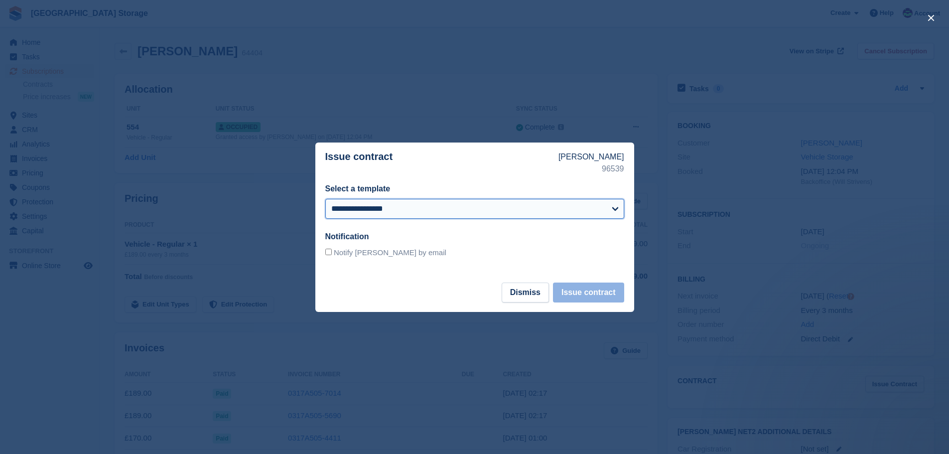
click at [478, 215] on select "**********" at bounding box center [474, 209] width 299 height 20
select select "***"
click at [325, 199] on select "**********" at bounding box center [474, 209] width 299 height 20
click at [612, 290] on button "Issue contract" at bounding box center [588, 293] width 71 height 20
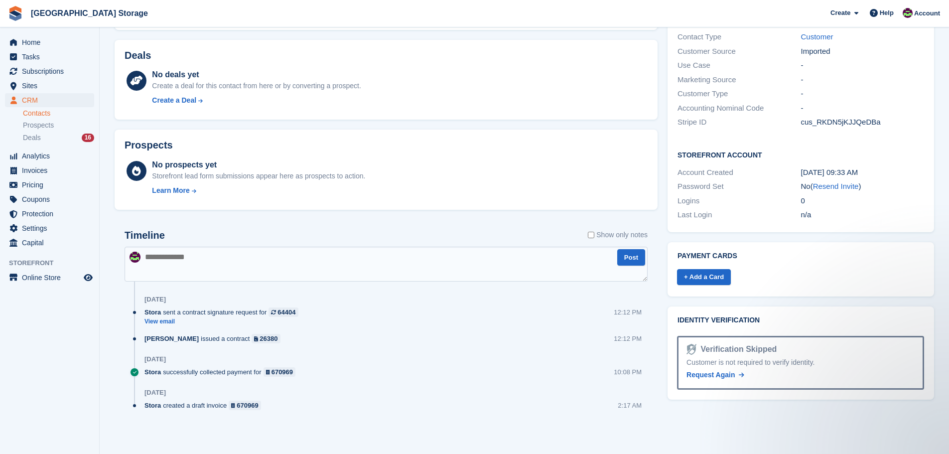
drag, startPoint x: 169, startPoint y: 323, endPoint x: 238, endPoint y: 300, distance: 73.0
click at [169, 323] on link "View email" at bounding box center [224, 321] width 159 height 8
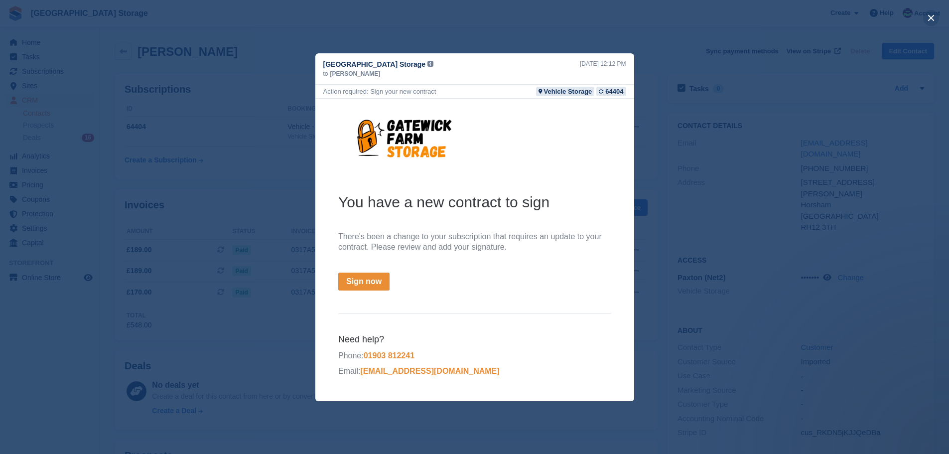
click at [929, 18] on button "close" at bounding box center [931, 18] width 16 height 16
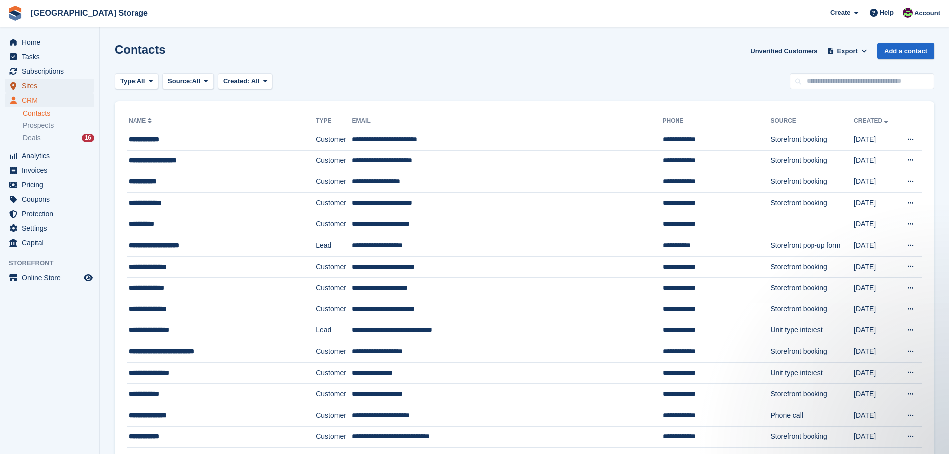
click at [35, 88] on span "Sites" at bounding box center [52, 86] width 60 height 14
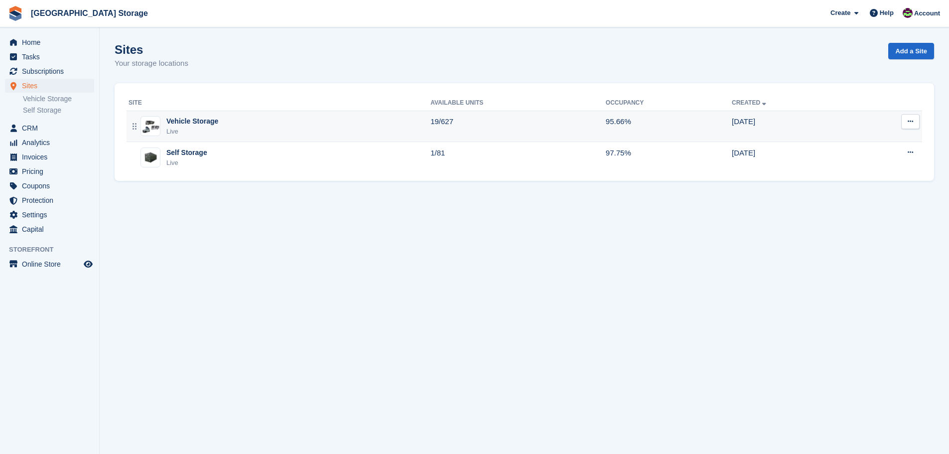
click at [298, 130] on div "Vehicle Storage Live" at bounding box center [280, 126] width 302 height 20
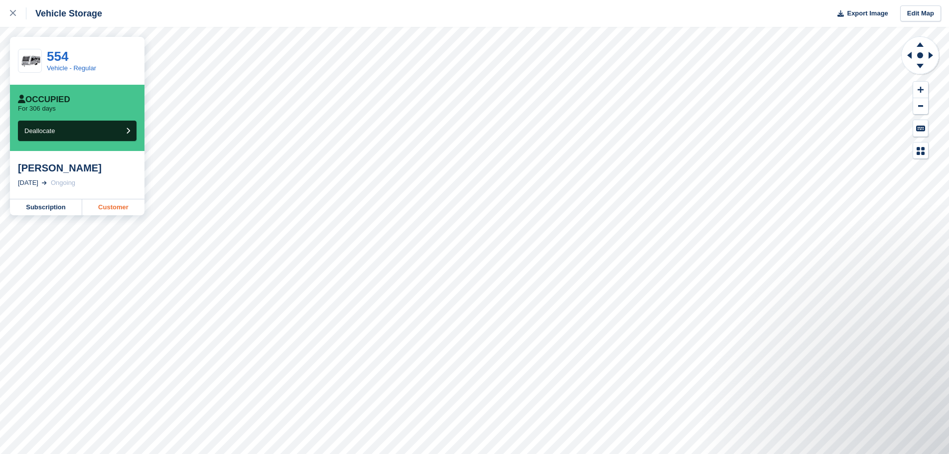
click at [109, 208] on link "Customer" at bounding box center [113, 207] width 62 height 16
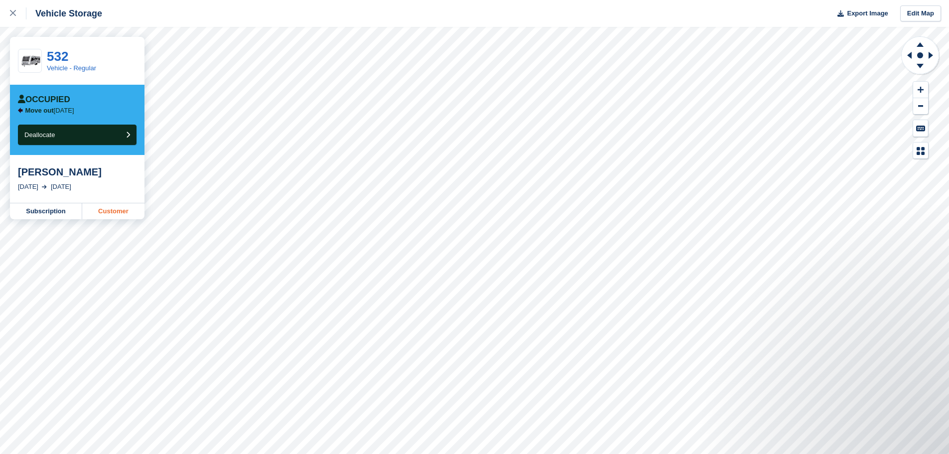
click at [117, 212] on link "Customer" at bounding box center [113, 211] width 62 height 16
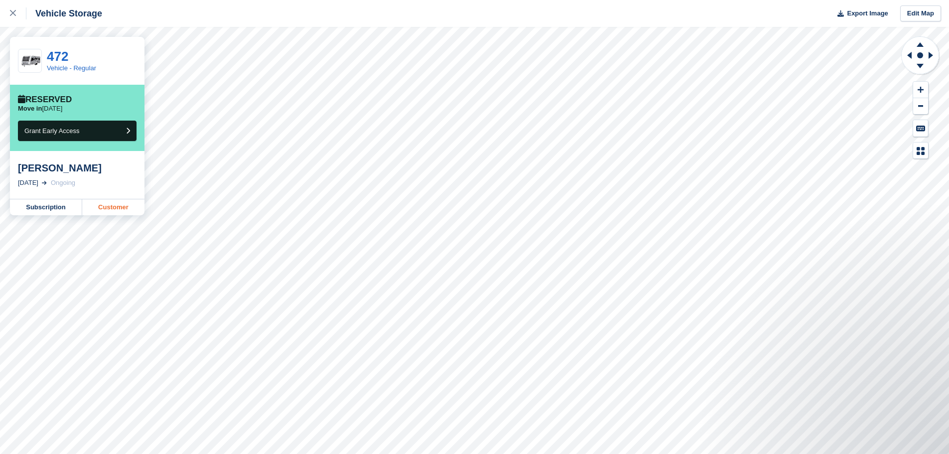
click at [105, 208] on link "Customer" at bounding box center [113, 207] width 62 height 16
click at [116, 206] on link "Customer" at bounding box center [113, 207] width 62 height 16
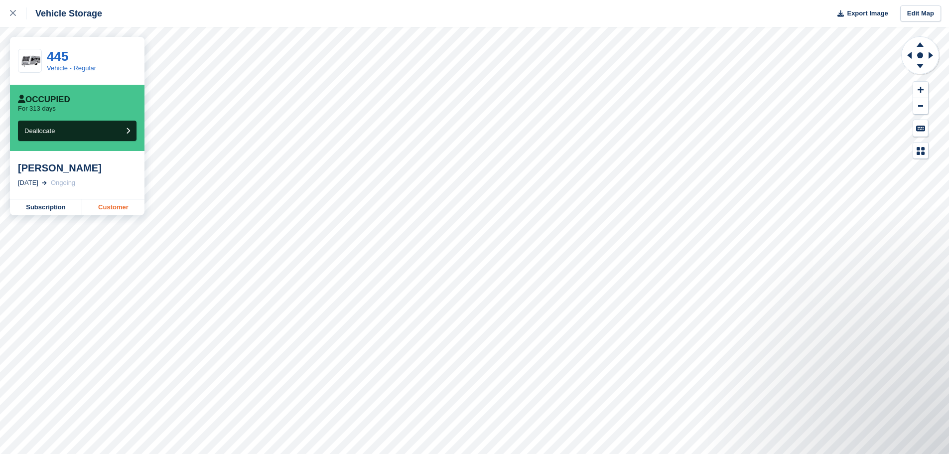
click at [122, 210] on link "Customer" at bounding box center [113, 207] width 62 height 16
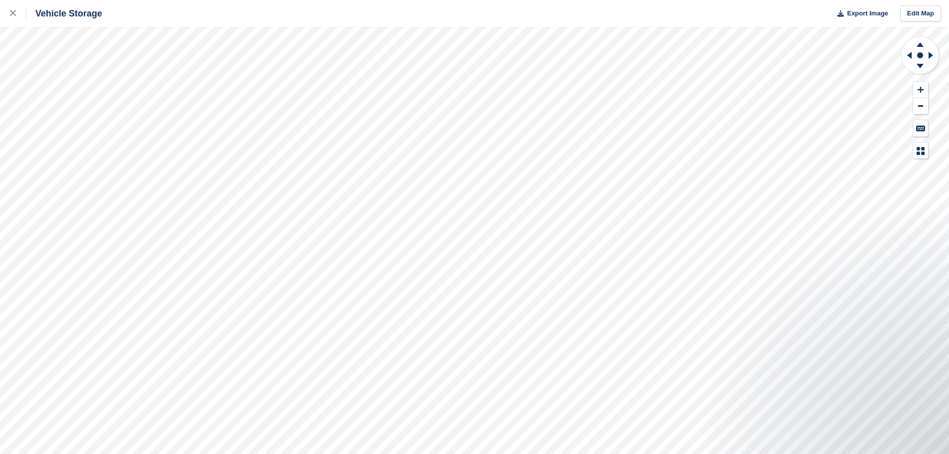
click at [703, 0] on html "Vehicle Storage Export Image Edit Map" at bounding box center [474, 227] width 949 height 454
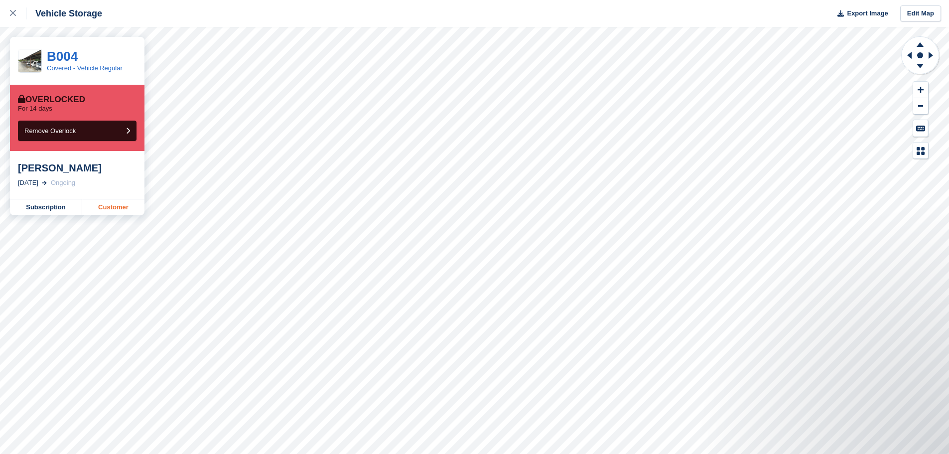
click at [108, 211] on link "Customer" at bounding box center [113, 207] width 62 height 16
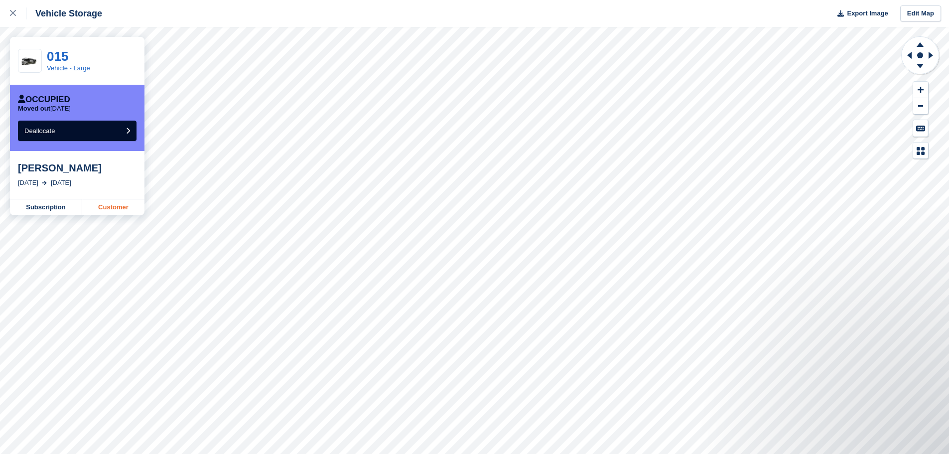
click at [127, 207] on link "Customer" at bounding box center [113, 207] width 62 height 16
click at [137, 203] on link "Customer" at bounding box center [113, 207] width 62 height 16
click at [60, 207] on link "Subscription" at bounding box center [46, 207] width 72 height 16
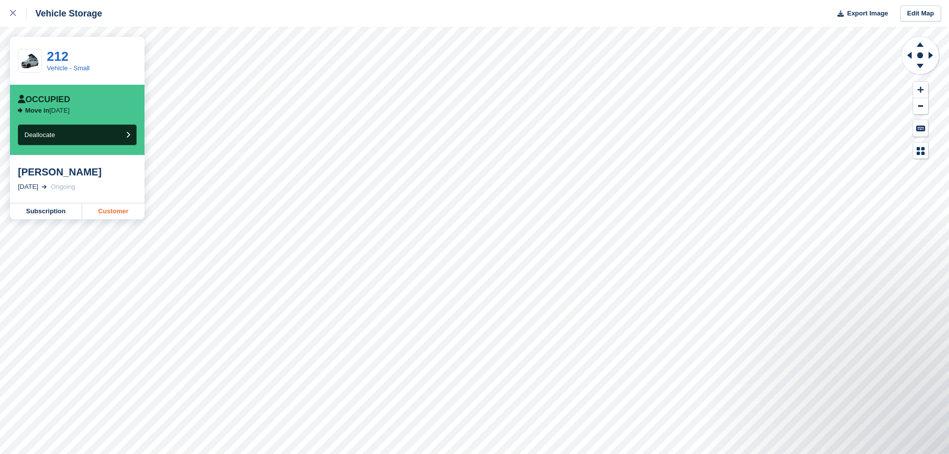
click at [120, 212] on link "Customer" at bounding box center [113, 211] width 62 height 16
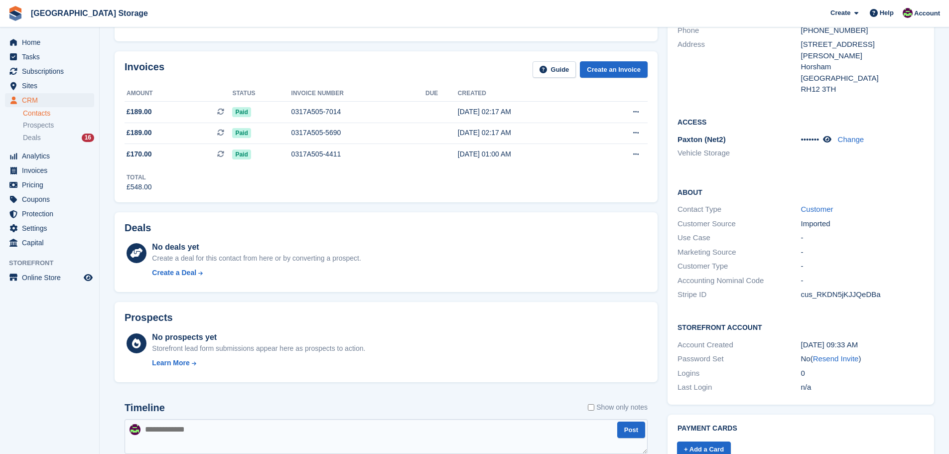
scroll to position [310, 0]
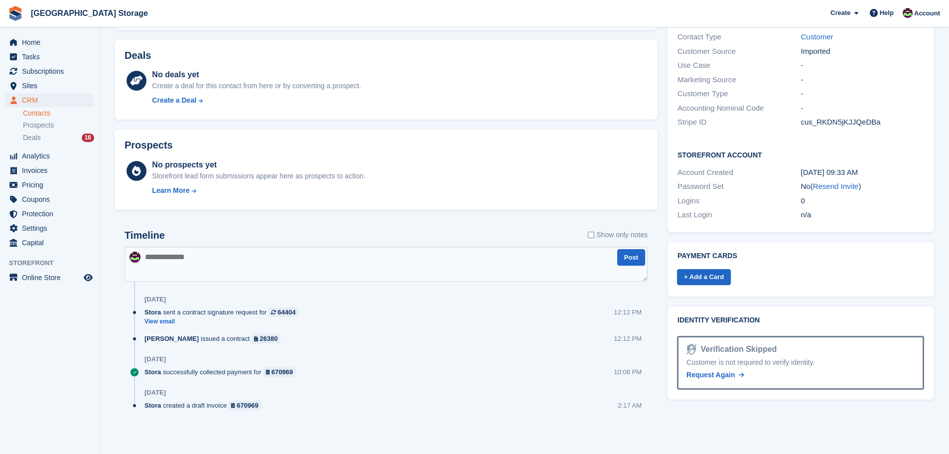
click at [203, 252] on textarea at bounding box center [386, 264] width 523 height 35
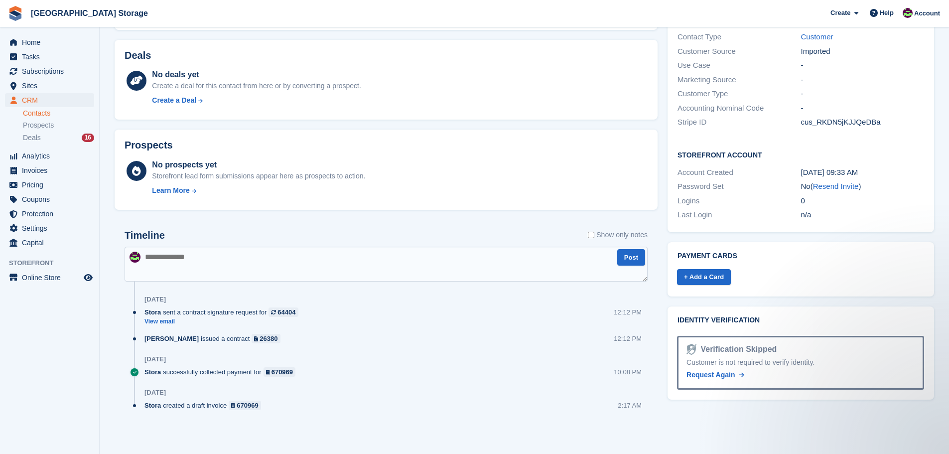
scroll to position [0, 0]
type textarea "*"
type textarea "**********"
click at [634, 260] on button "Post" at bounding box center [631, 257] width 28 height 16
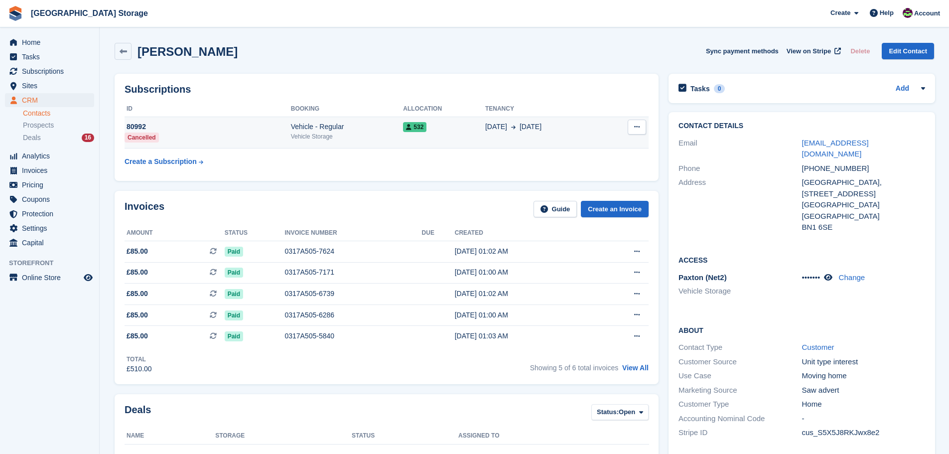
click at [640, 125] on button at bounding box center [637, 127] width 18 height 15
click at [571, 137] on div "Cancel subscription This subscription has already been cancelled." at bounding box center [599, 147] width 96 height 22
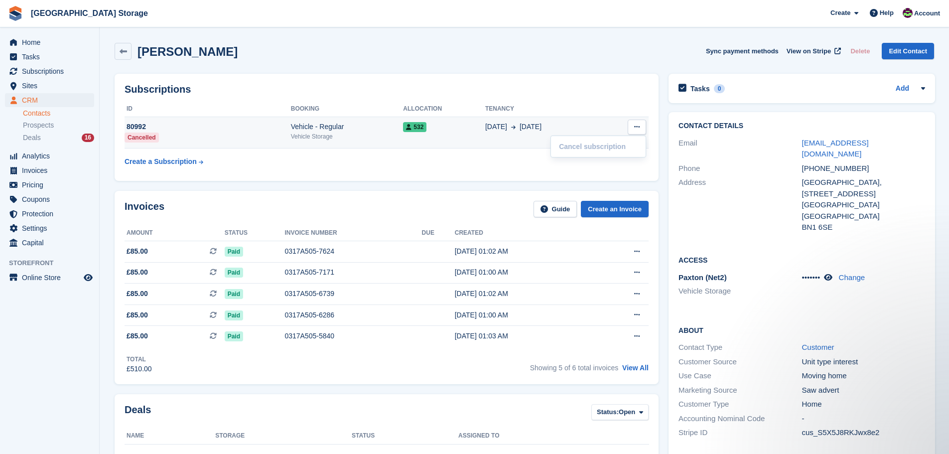
click at [559, 125] on div "11 Apr 11 Oct" at bounding box center [544, 127] width 119 height 10
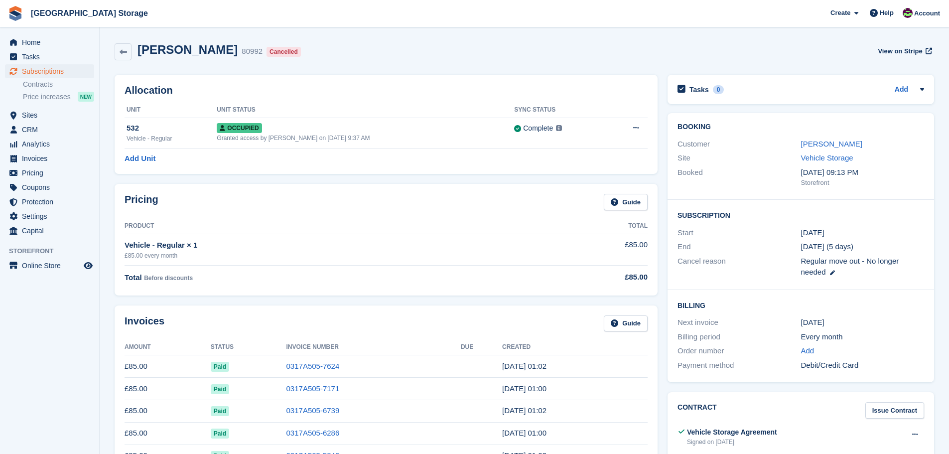
click at [557, 127] on div "Complete Last synced at [DATE] 2:19 PM Learn more →" at bounding box center [560, 128] width 93 height 11
click at [639, 129] on button at bounding box center [636, 128] width 18 height 15
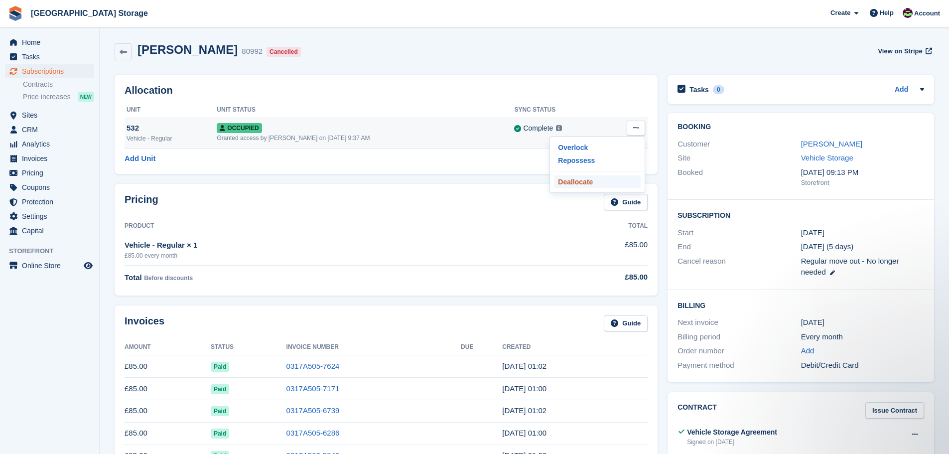
click at [585, 182] on p "Deallocate" at bounding box center [597, 181] width 87 height 13
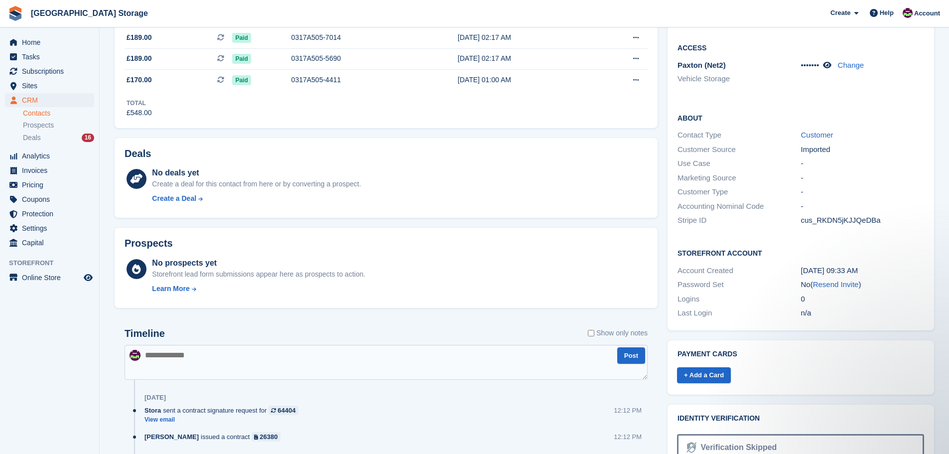
scroll to position [50, 0]
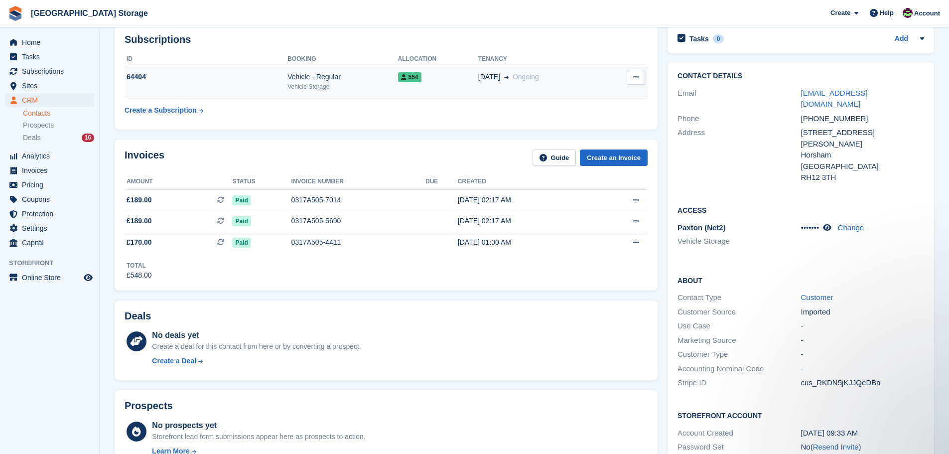
click at [455, 82] on div "554" at bounding box center [438, 77] width 80 height 10
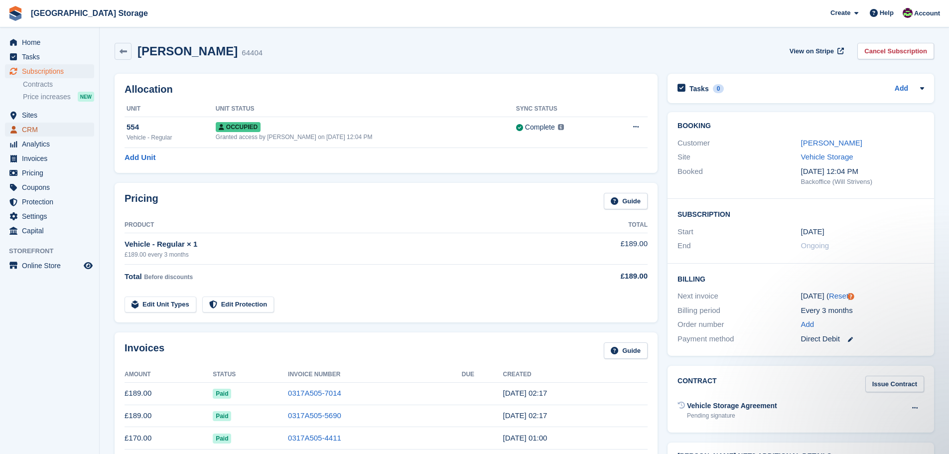
click at [39, 130] on span "CRM" at bounding box center [52, 130] width 60 height 14
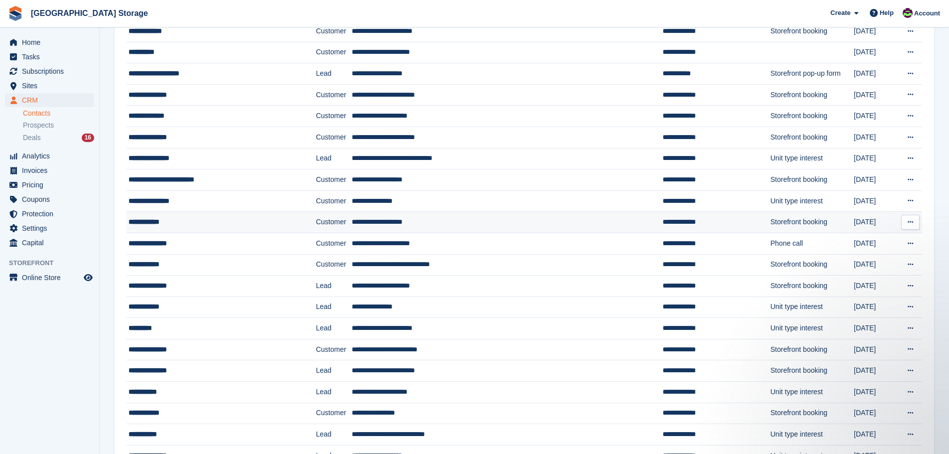
scroll to position [100, 0]
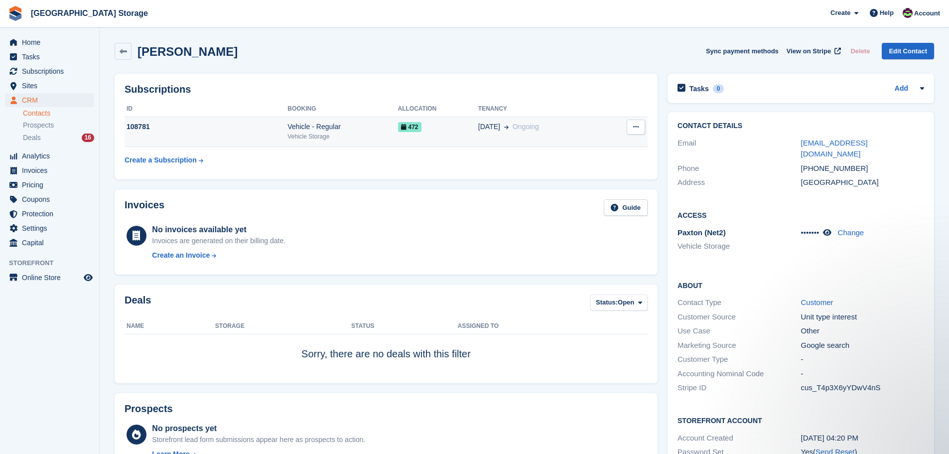
click at [456, 124] on div "472" at bounding box center [438, 127] width 80 height 10
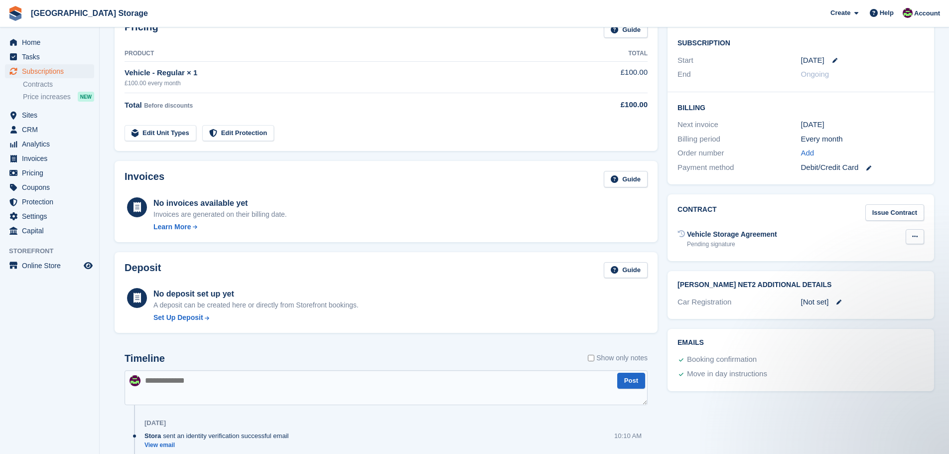
click at [915, 239] on icon at bounding box center [914, 236] width 5 height 6
click at [437, 205] on div "No invoices available yet Invoices are generated on their billing date. Learn M…" at bounding box center [386, 213] width 523 height 37
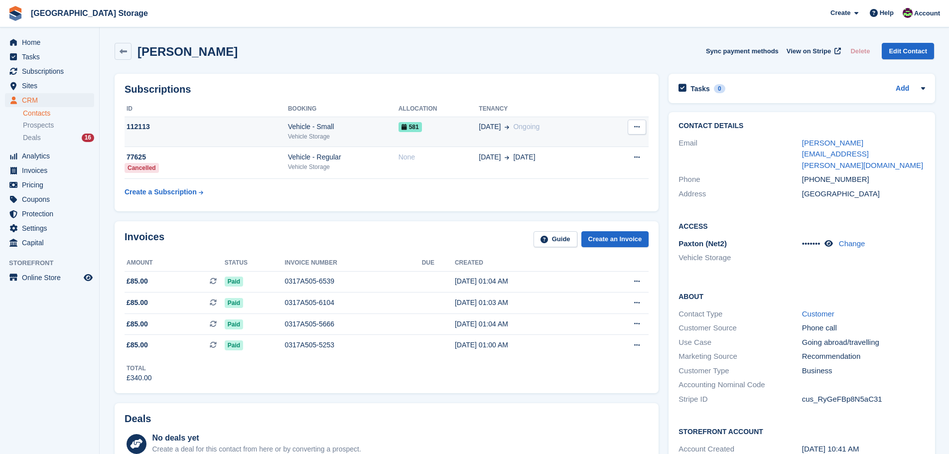
click at [376, 127] on div "Vehicle - Small" at bounding box center [343, 127] width 111 height 10
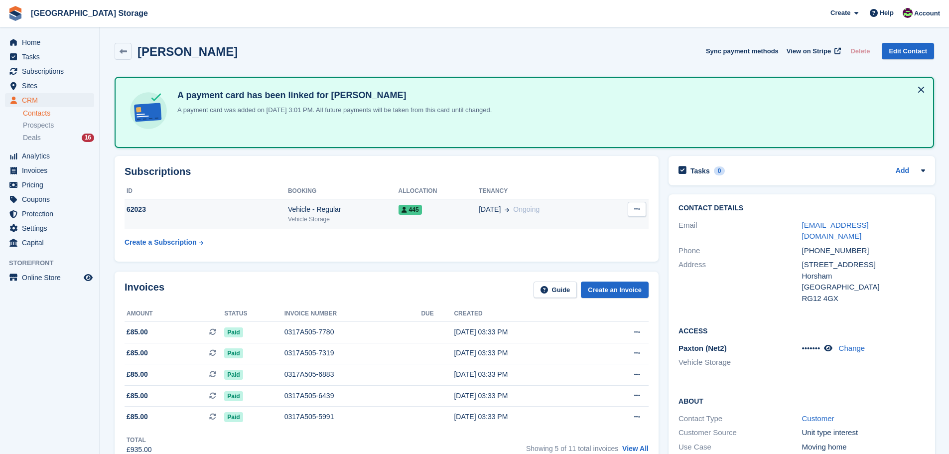
click at [269, 212] on div "62023" at bounding box center [206, 209] width 163 height 10
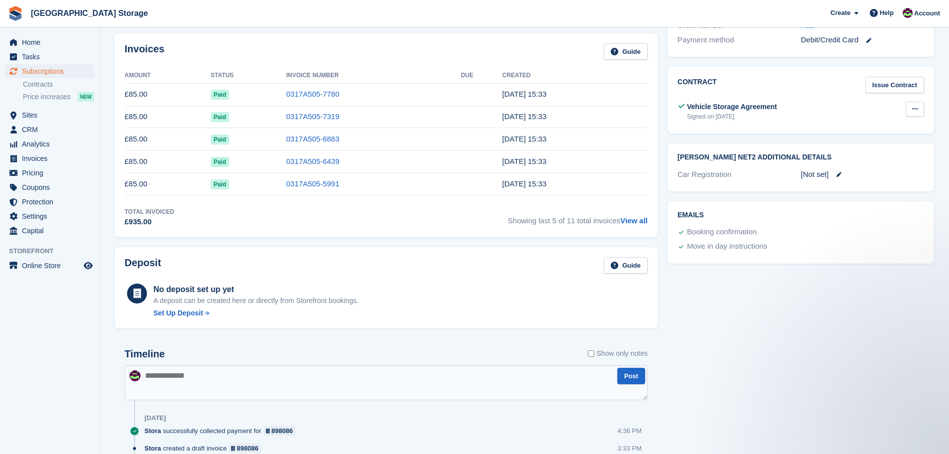
click at [915, 109] on icon at bounding box center [914, 109] width 5 height 6
click at [870, 126] on p "View" at bounding box center [876, 128] width 87 height 13
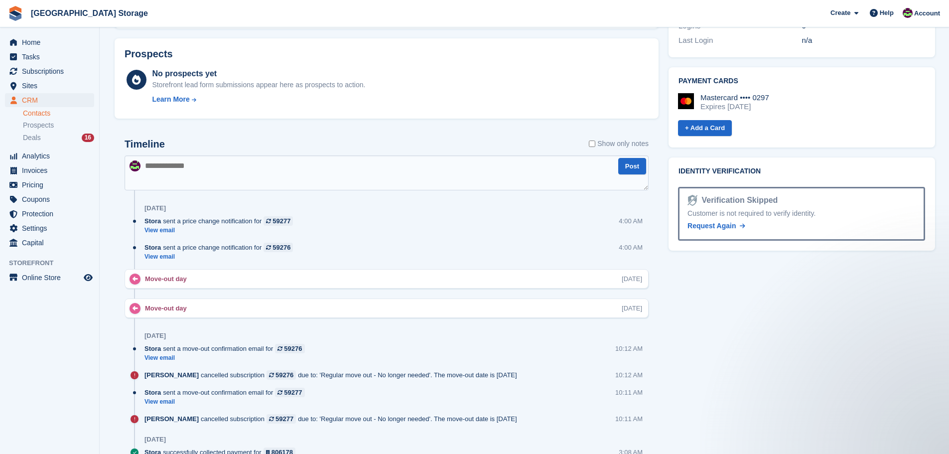
scroll to position [498, 0]
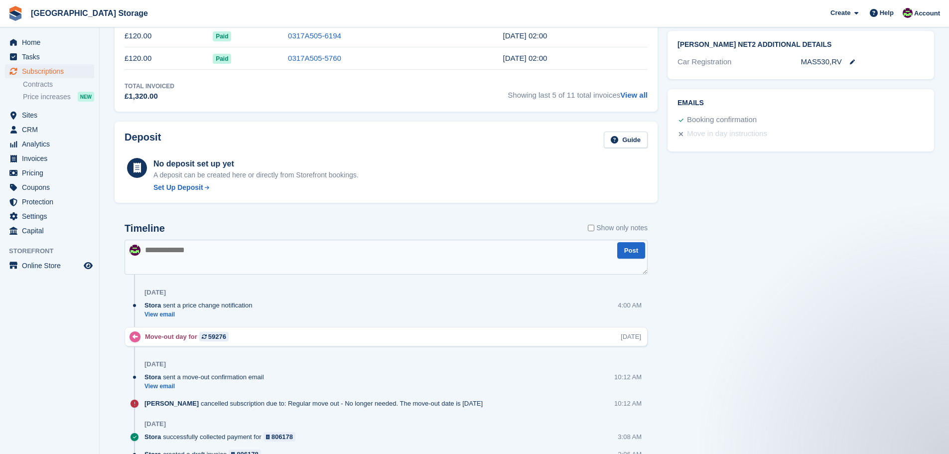
scroll to position [239, 0]
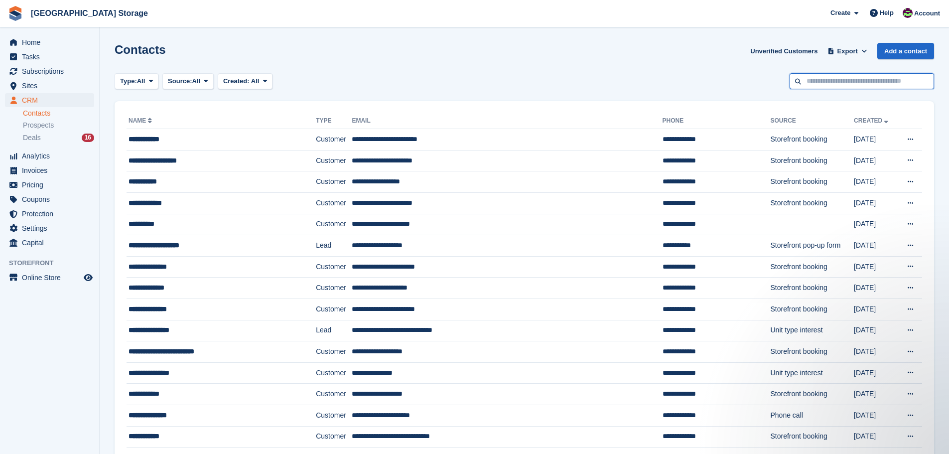
click at [854, 76] on input "text" at bounding box center [862, 81] width 145 height 16
type input "*****"
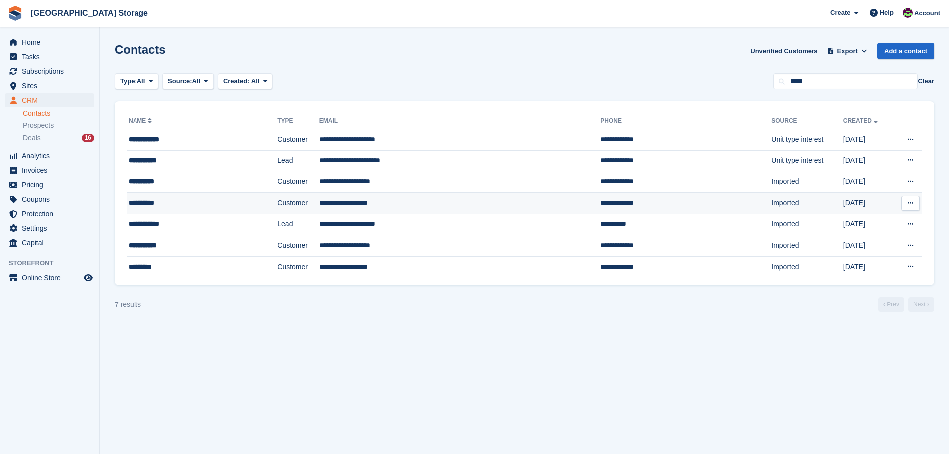
click at [231, 203] on div "**********" at bounding box center [183, 203] width 108 height 10
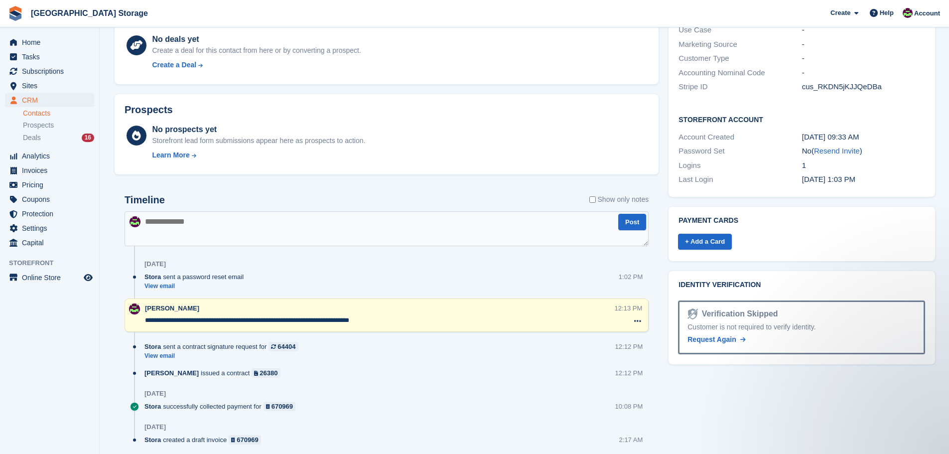
scroll to position [349, 0]
